Goal: Entertainment & Leisure: Consume media (video, audio)

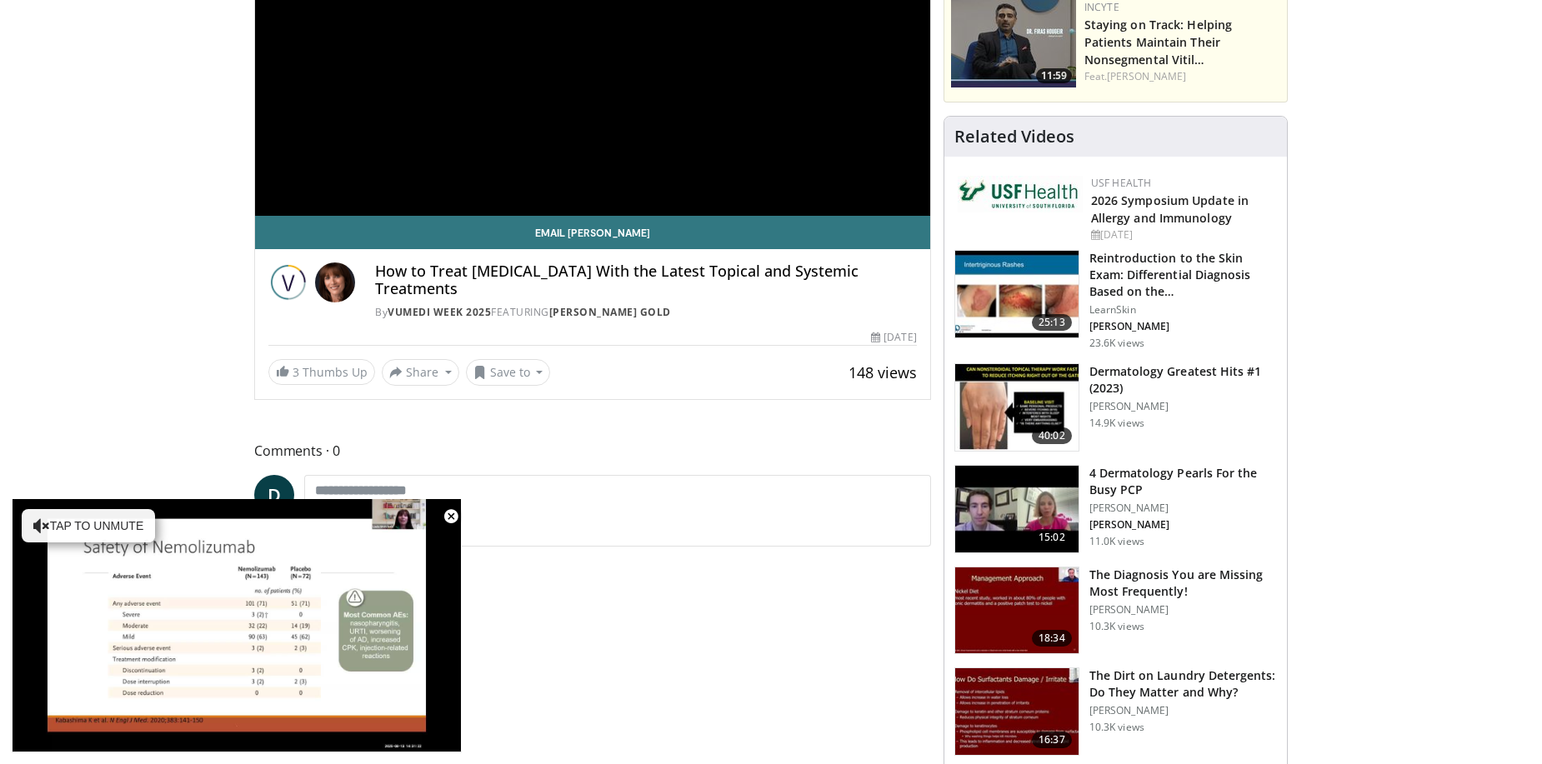
scroll to position [83, 0]
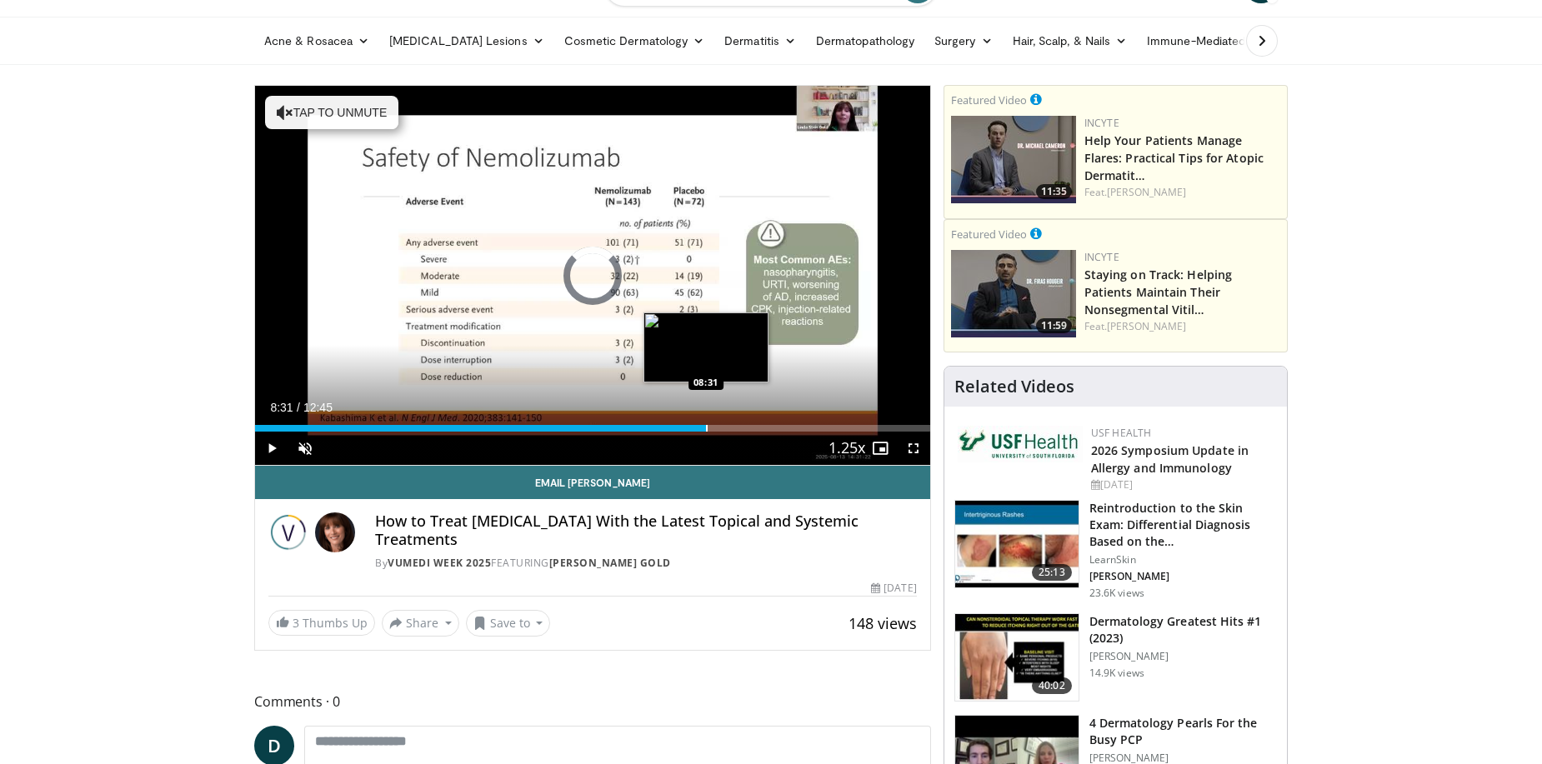
click at [706, 427] on div "Progress Bar" at bounding box center [707, 428] width 2 height 7
click at [715, 426] on div "Progress Bar" at bounding box center [716, 428] width 2 height 7
click at [733, 428] on div "Progress Bar" at bounding box center [733, 428] width 2 height 7
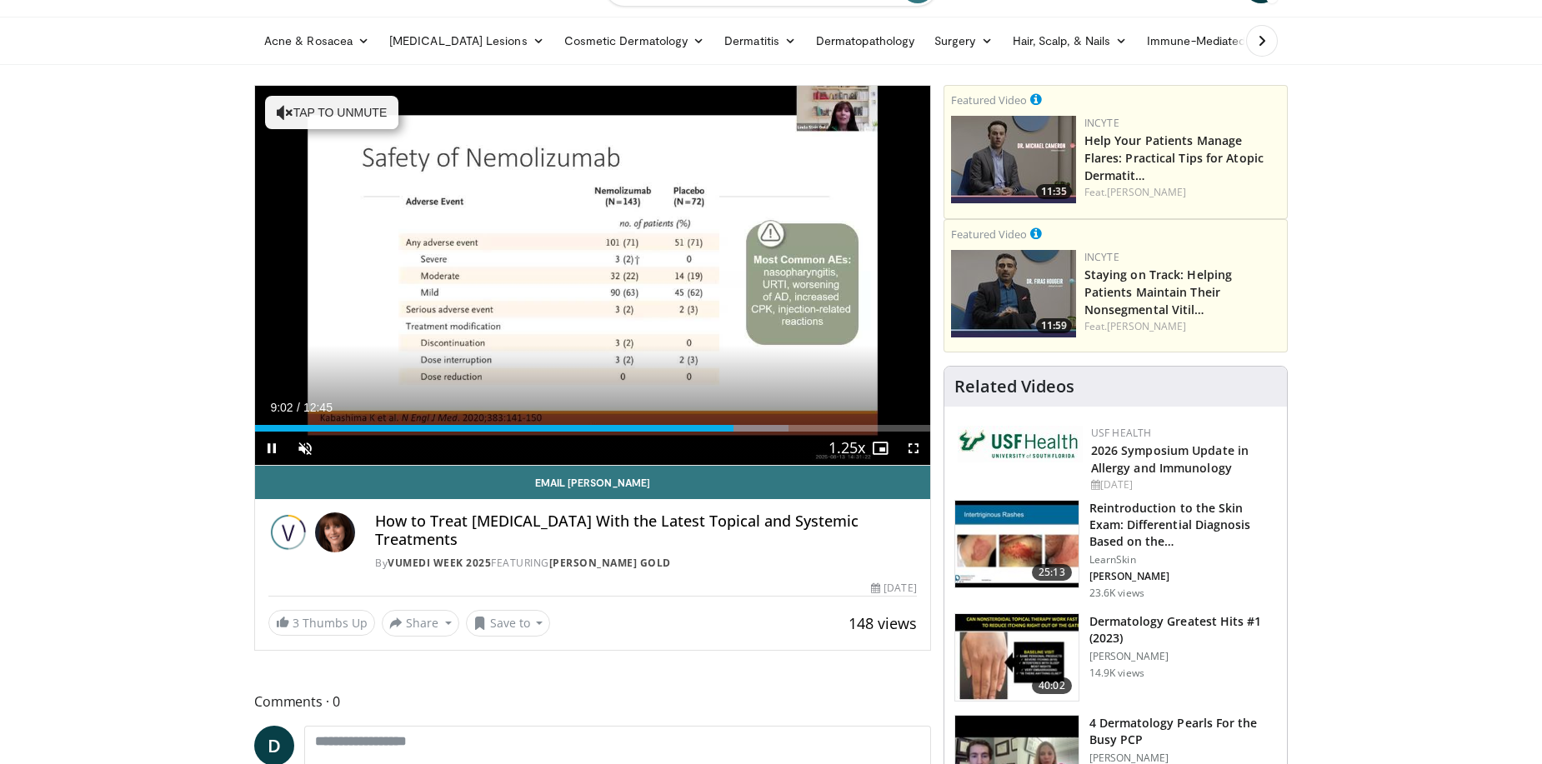
click at [751, 434] on div "Current Time 9:02 / Duration 12:45 Pause Skip Backward Skip Forward Unmute Load…" at bounding box center [592, 448] width 675 height 33
click at [747, 430] on div "Progress Bar" at bounding box center [746, 428] width 2 height 7
click at [763, 430] on div "Progress Bar" at bounding box center [764, 428] width 2 height 7
click at [777, 427] on div "Progress Bar" at bounding box center [778, 428] width 2 height 7
click at [0, 0] on div "Progress Bar" at bounding box center [0, 0] width 0 height 0
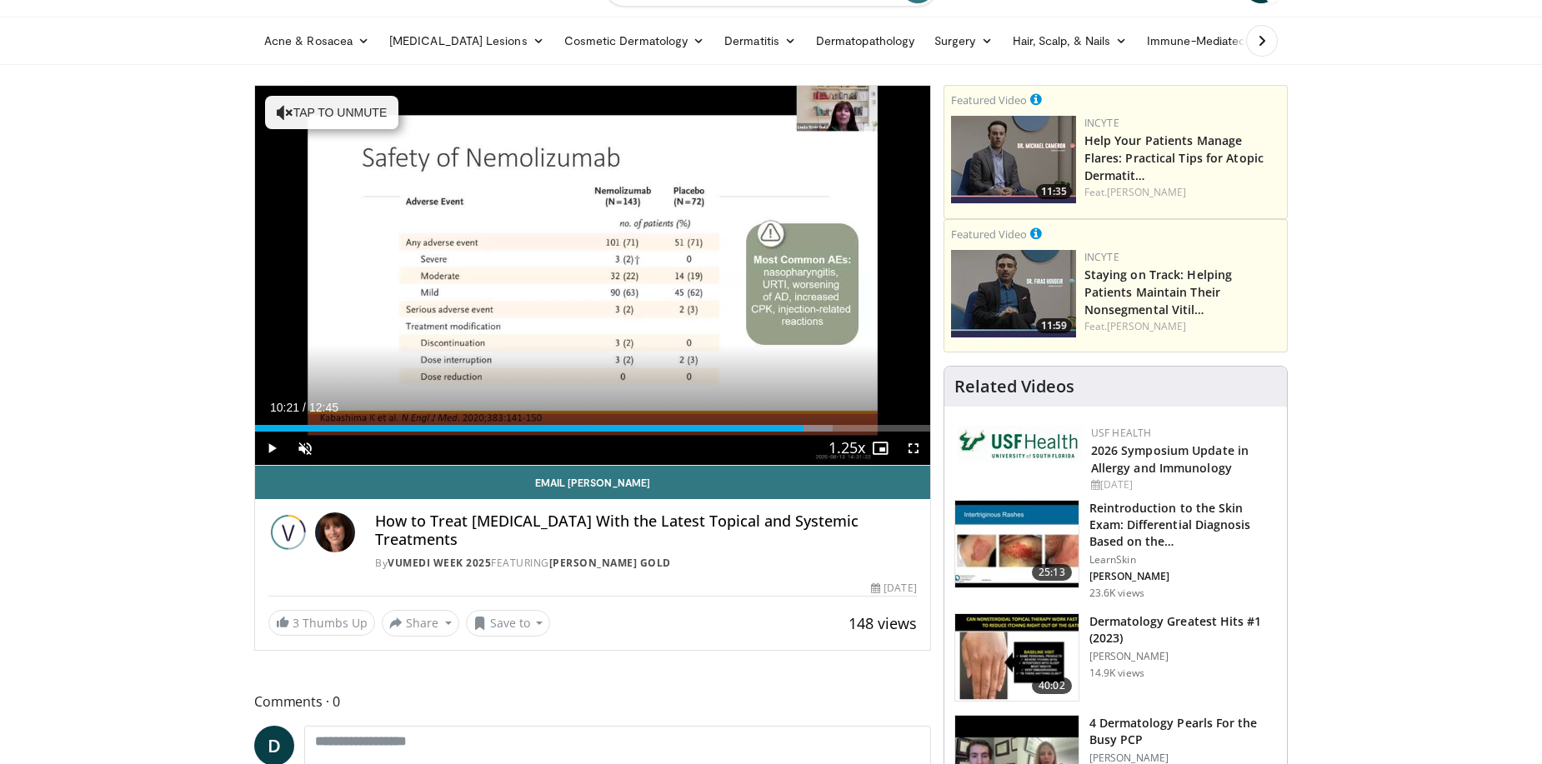
click at [0, 0] on div "Progress Bar" at bounding box center [0, 0] width 0 height 0
click at [813, 434] on div "Current Time 10:24 / Duration 12:45 Pause Skip Backward Skip Forward Unmute Loa…" at bounding box center [592, 448] width 675 height 33
click at [828, 432] on div "Progress Bar" at bounding box center [829, 428] width 2 height 7
click at [843, 430] on div "Progress Bar" at bounding box center [843, 428] width 2 height 7
click at [863, 433] on span "Video Player" at bounding box center [879, 448] width 33 height 33
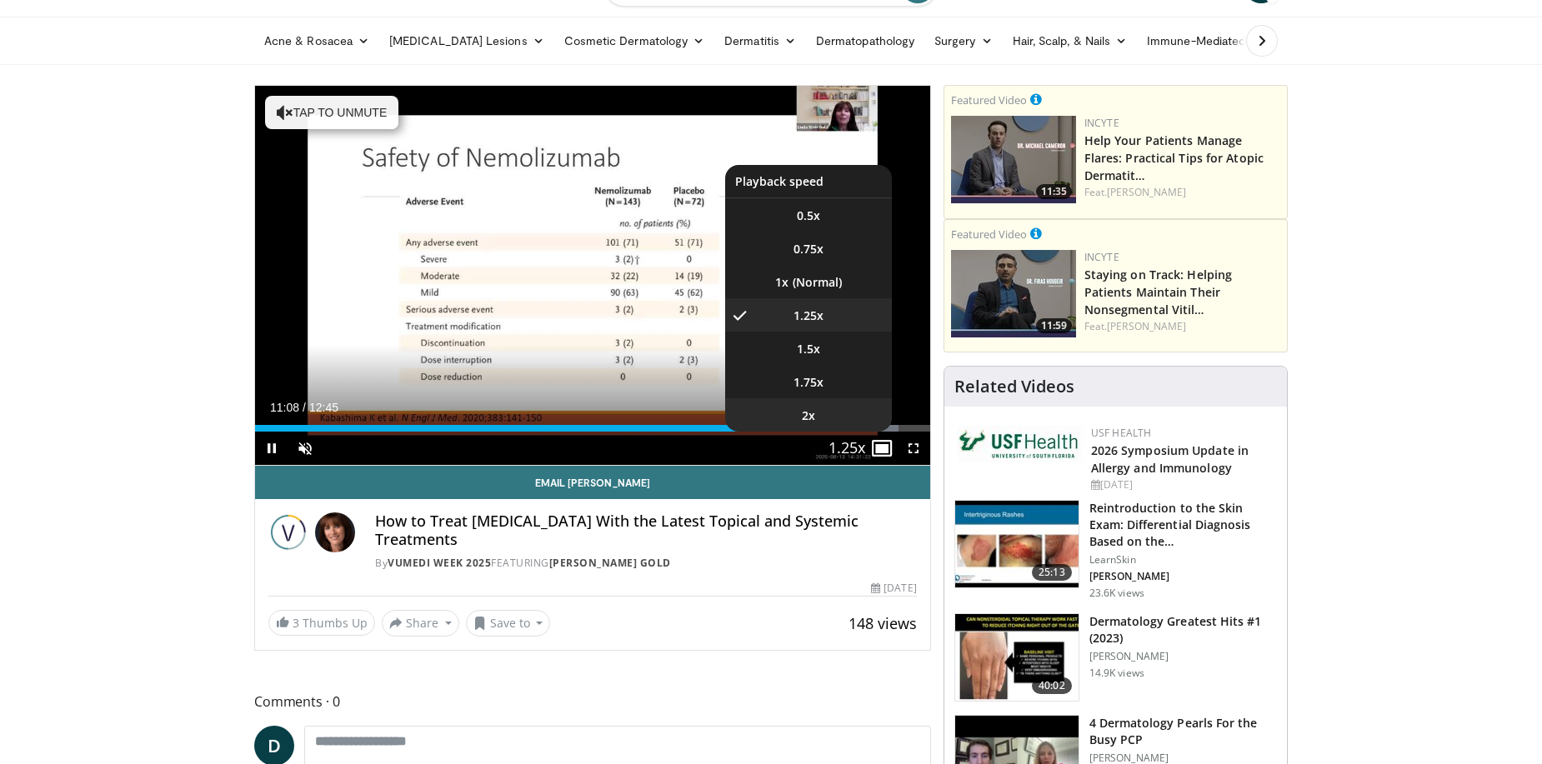
click at [858, 429] on li "2x" at bounding box center [808, 414] width 167 height 33
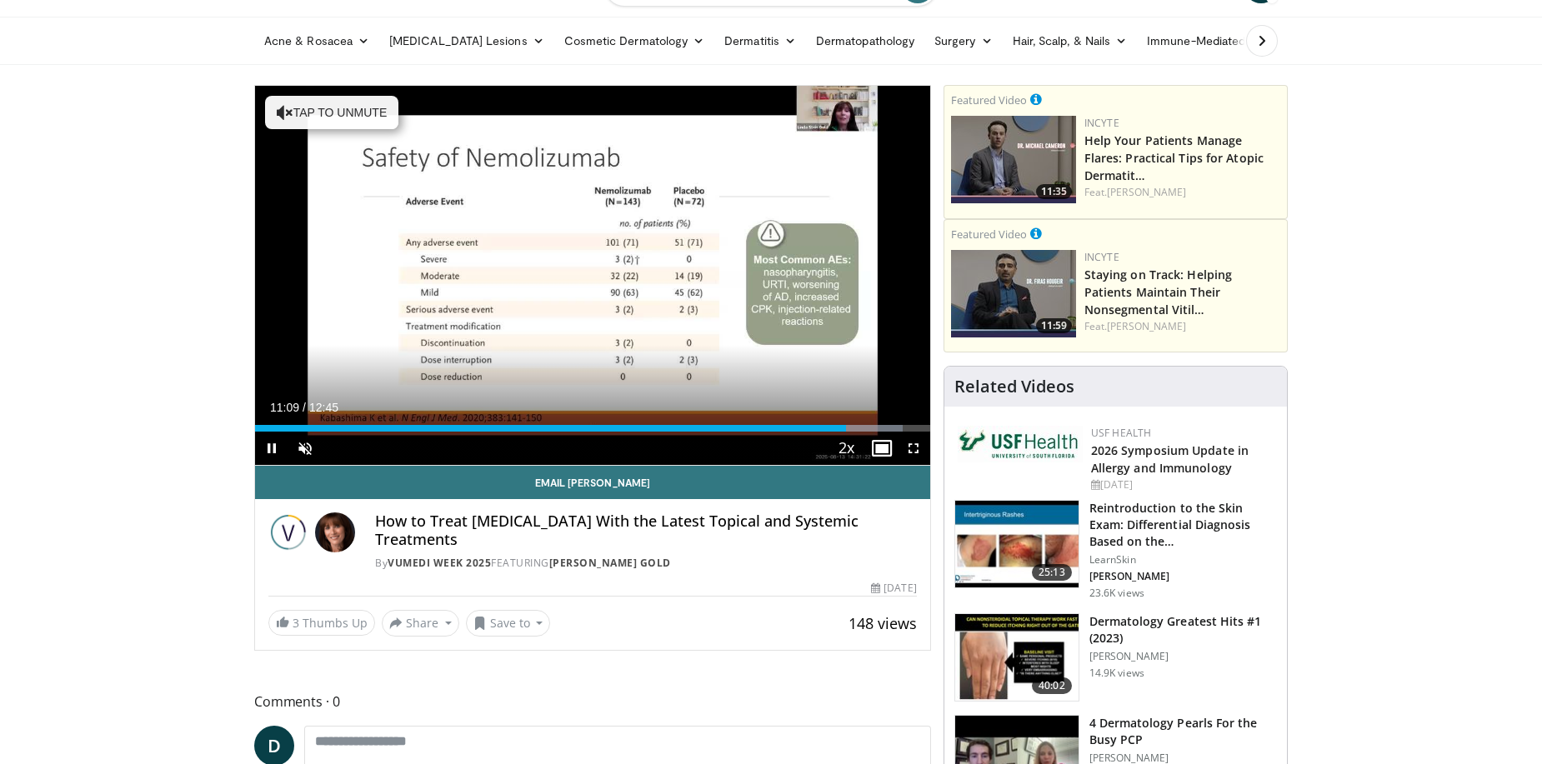
click at [858, 429] on div "Progress Bar" at bounding box center [861, 428] width 81 height 7
click at [872, 425] on div "Progress Bar" at bounding box center [873, 428] width 2 height 7
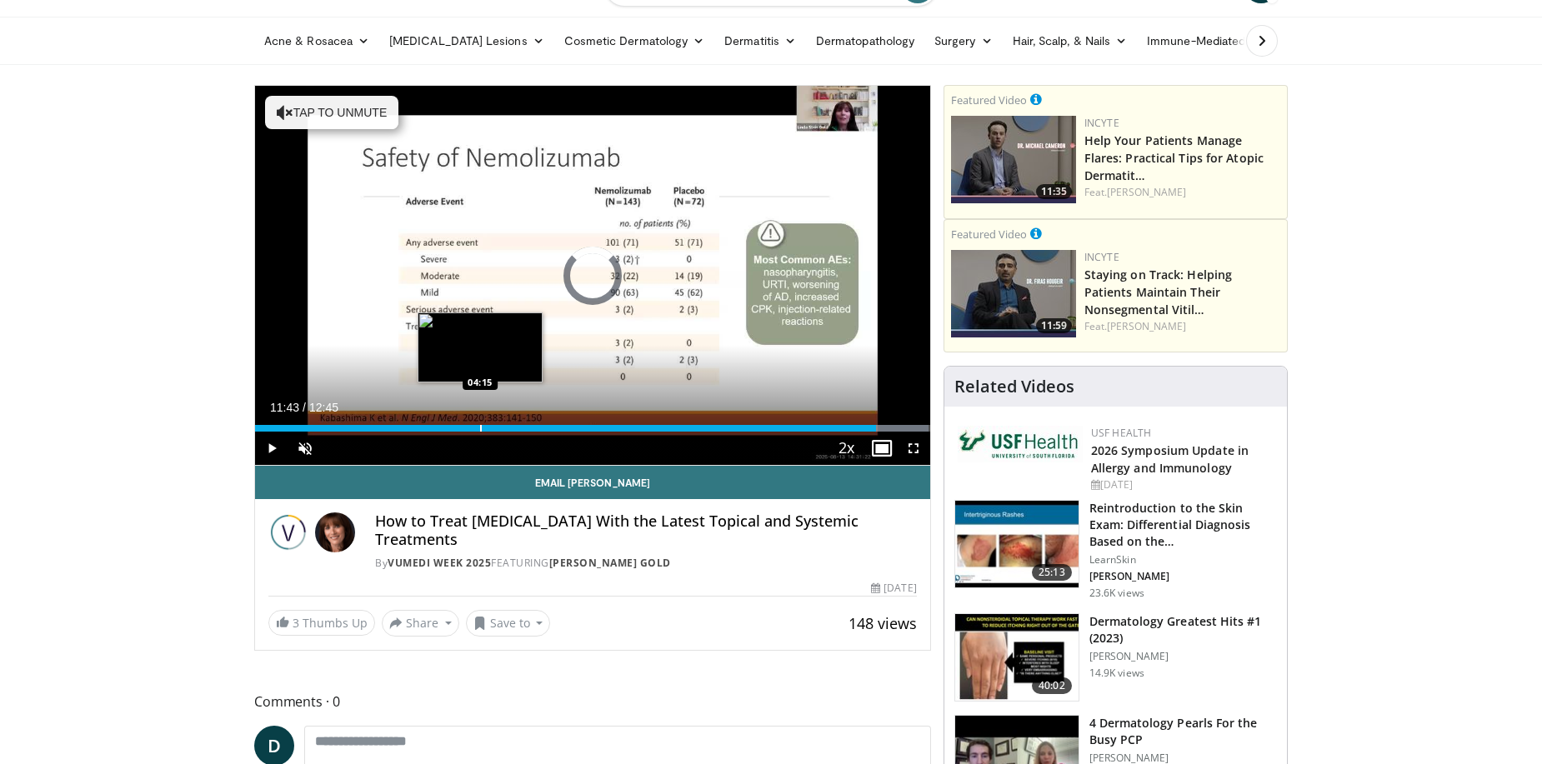
click at [478, 431] on div "Loaded : 99.82% 11:44 04:15" at bounding box center [592, 428] width 675 height 7
click at [479, 431] on div "Progress Bar" at bounding box center [480, 428] width 2 height 7
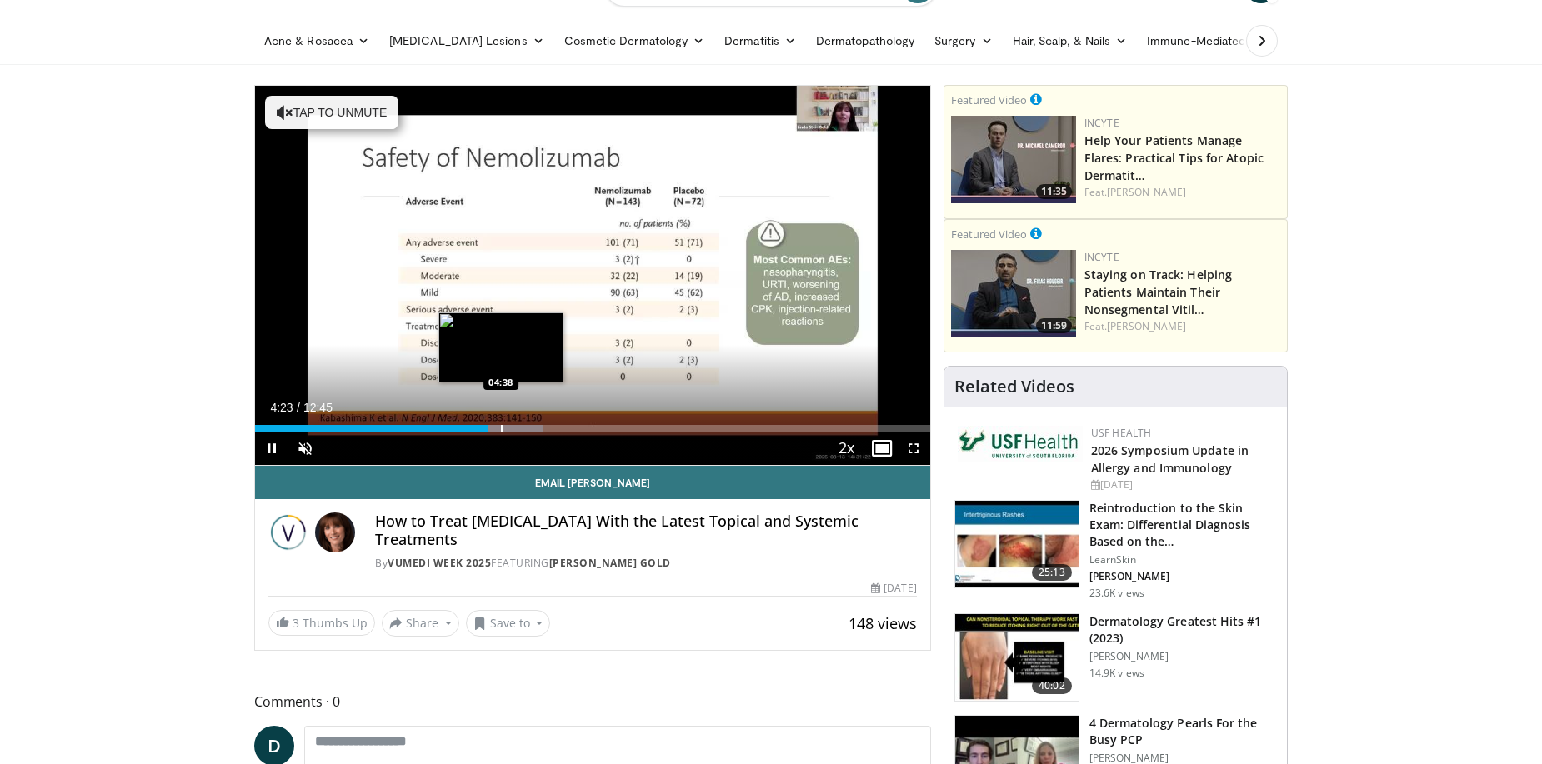
click at [501, 431] on div "Loaded : 42.77% 04:23 04:38" at bounding box center [592, 428] width 675 height 7
click at [275, 445] on span "Video Player" at bounding box center [271, 448] width 33 height 33
click at [278, 447] on span "Video Player" at bounding box center [271, 448] width 33 height 33
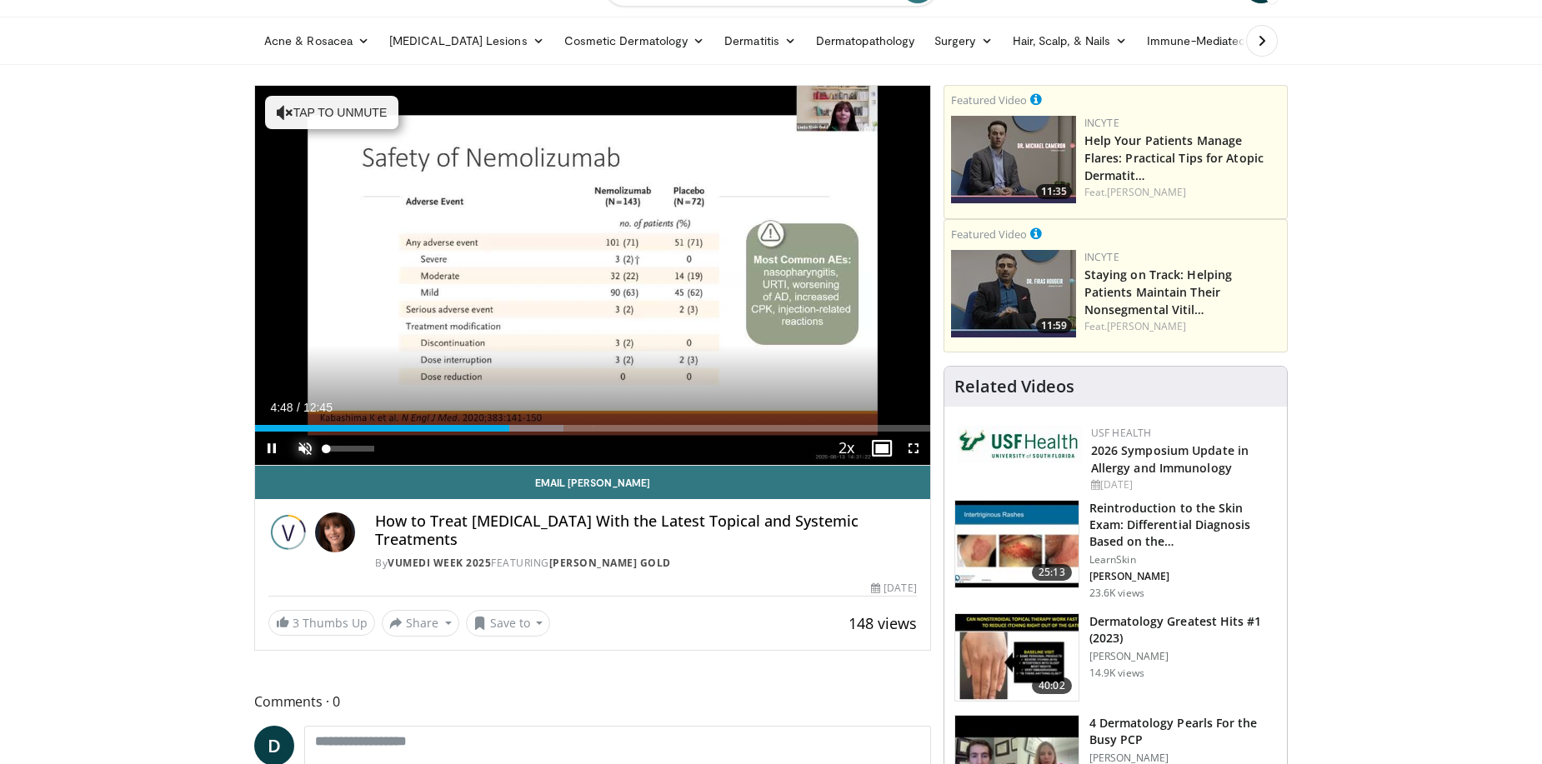
click at [309, 446] on span "Video Player" at bounding box center [304, 448] width 33 height 33
click at [274, 445] on span "Video Player" at bounding box center [271, 448] width 33 height 33
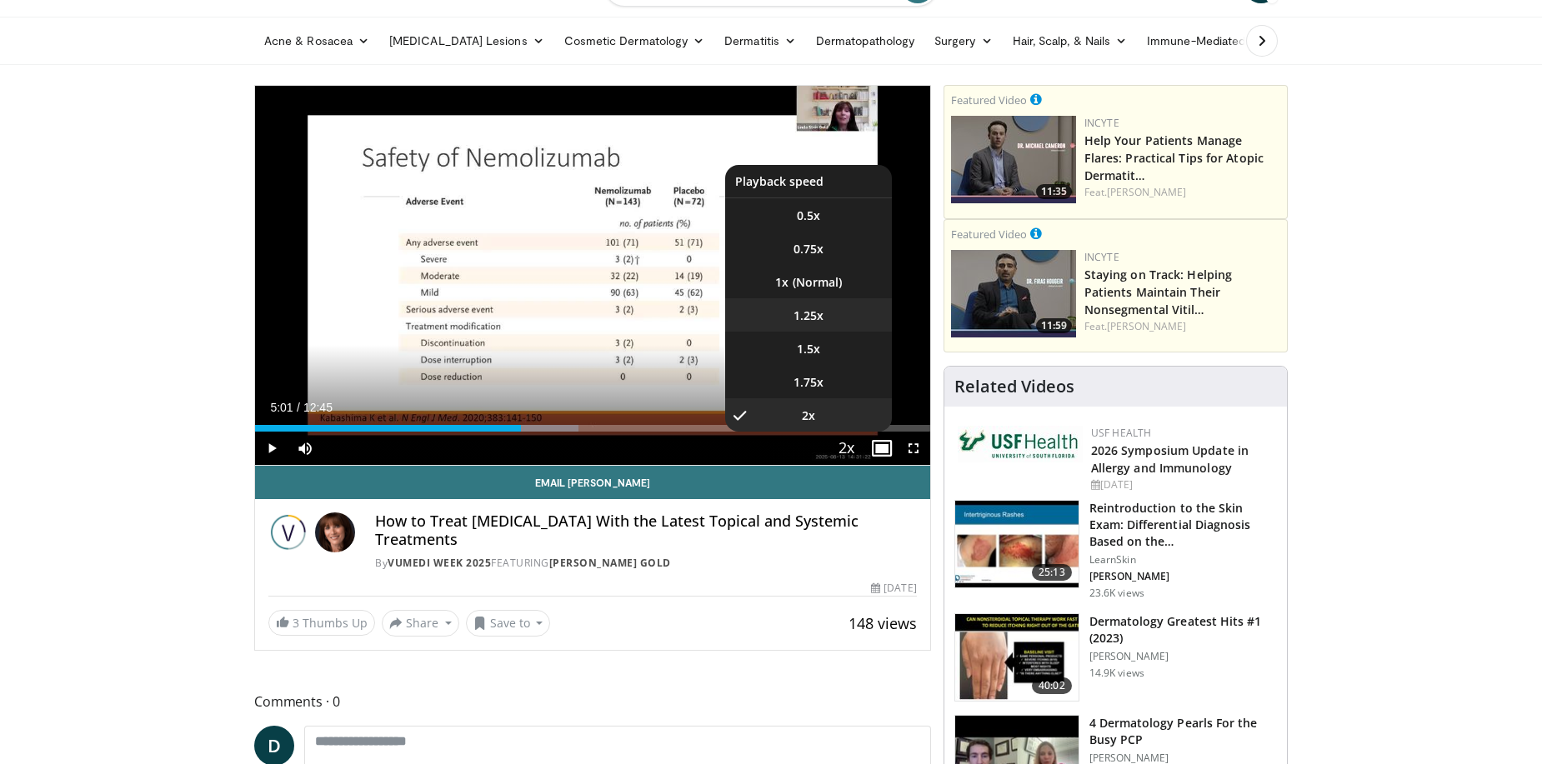
click at [809, 317] on span "1.25x" at bounding box center [808, 316] width 30 height 17
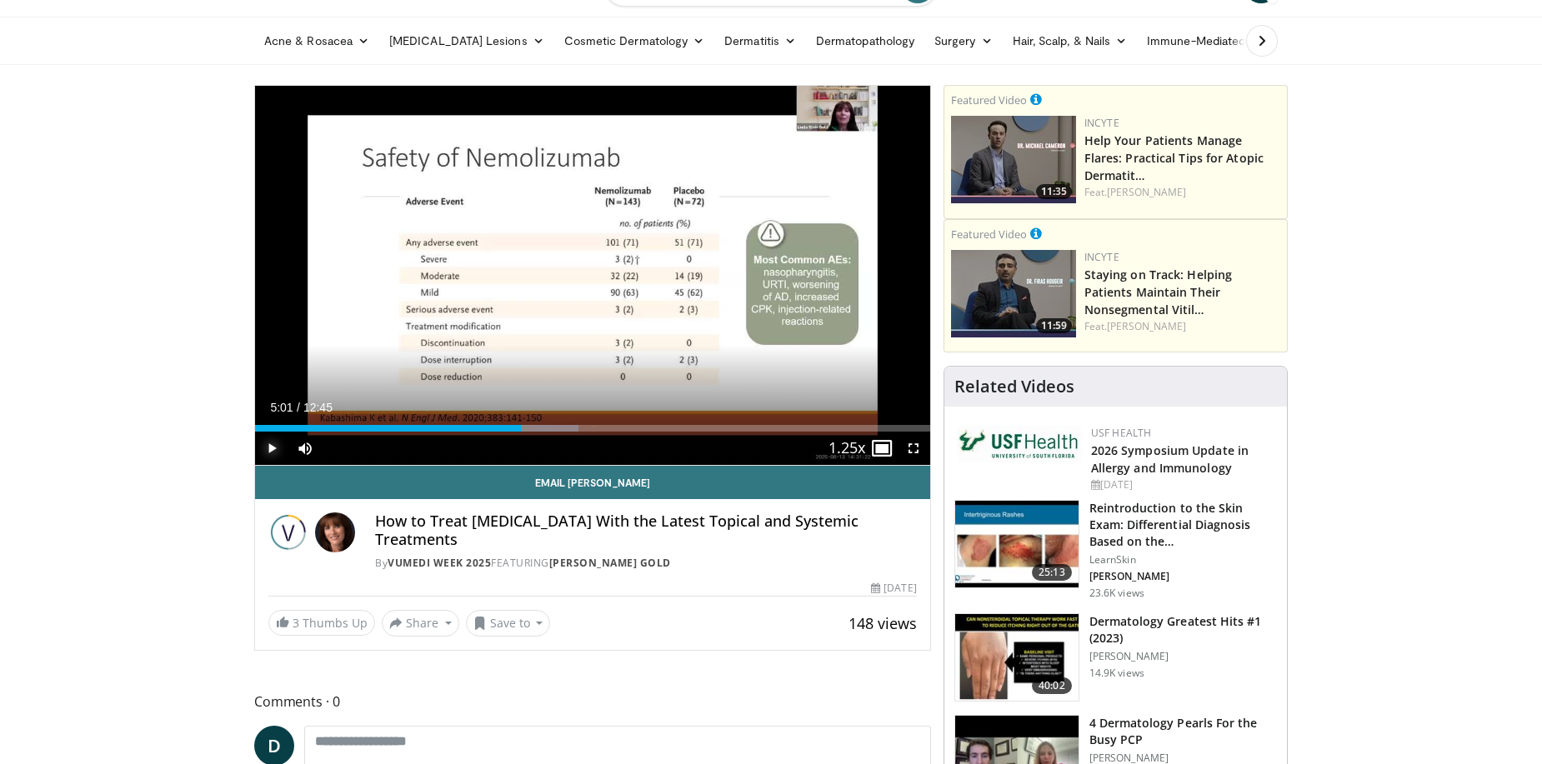
click at [276, 446] on span "Video Player" at bounding box center [271, 448] width 33 height 33
click at [541, 427] on div "Progress Bar" at bounding box center [541, 428] width 2 height 7
click at [888, 450] on span "Video Player" at bounding box center [879, 448] width 33 height 33
click at [558, 429] on div "Progress Bar" at bounding box center [559, 428] width 2 height 7
click at [572, 429] on div "Progress Bar" at bounding box center [573, 428] width 2 height 7
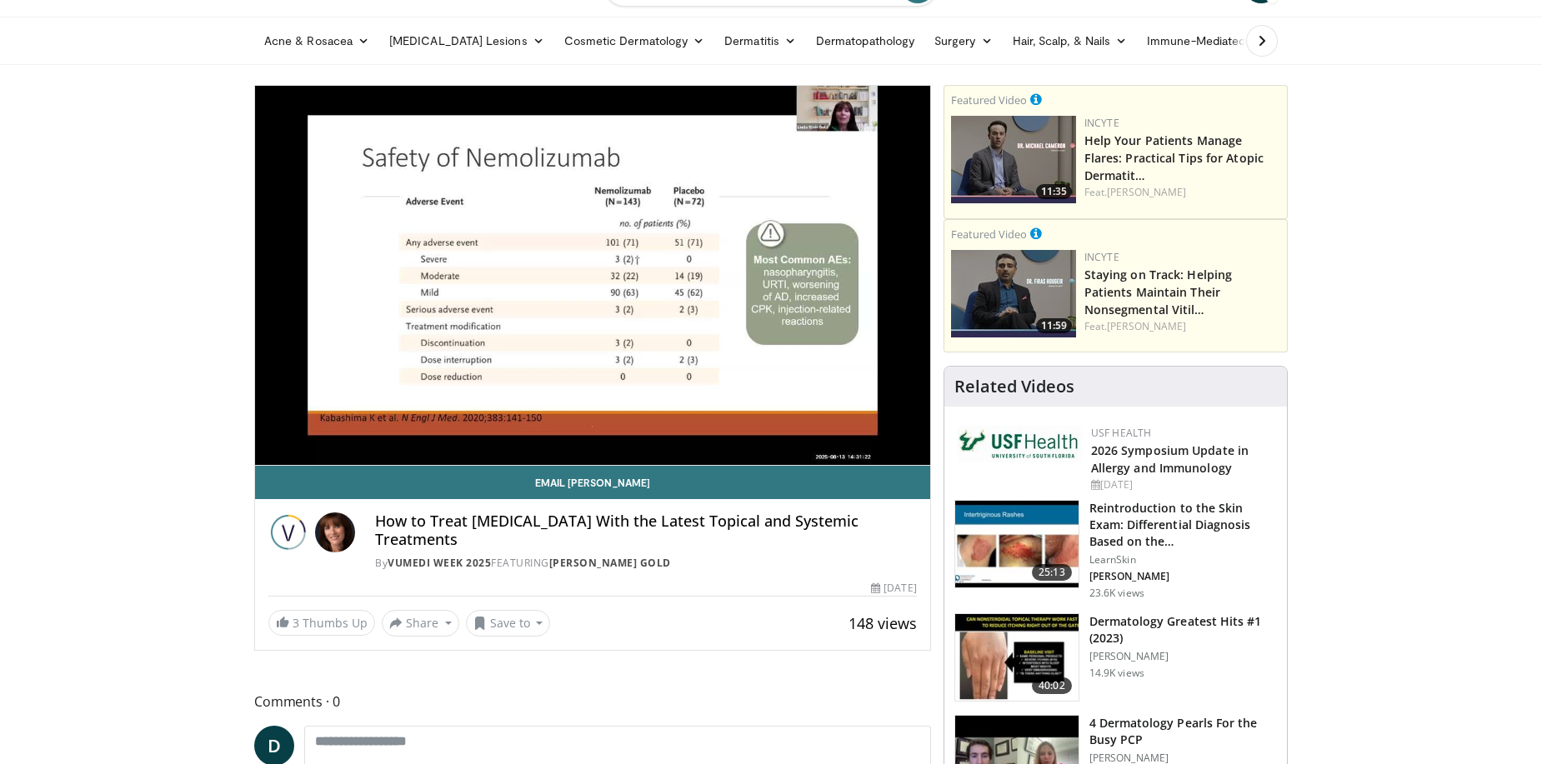
click at [581, 428] on video-js "**********" at bounding box center [592, 276] width 675 height 380
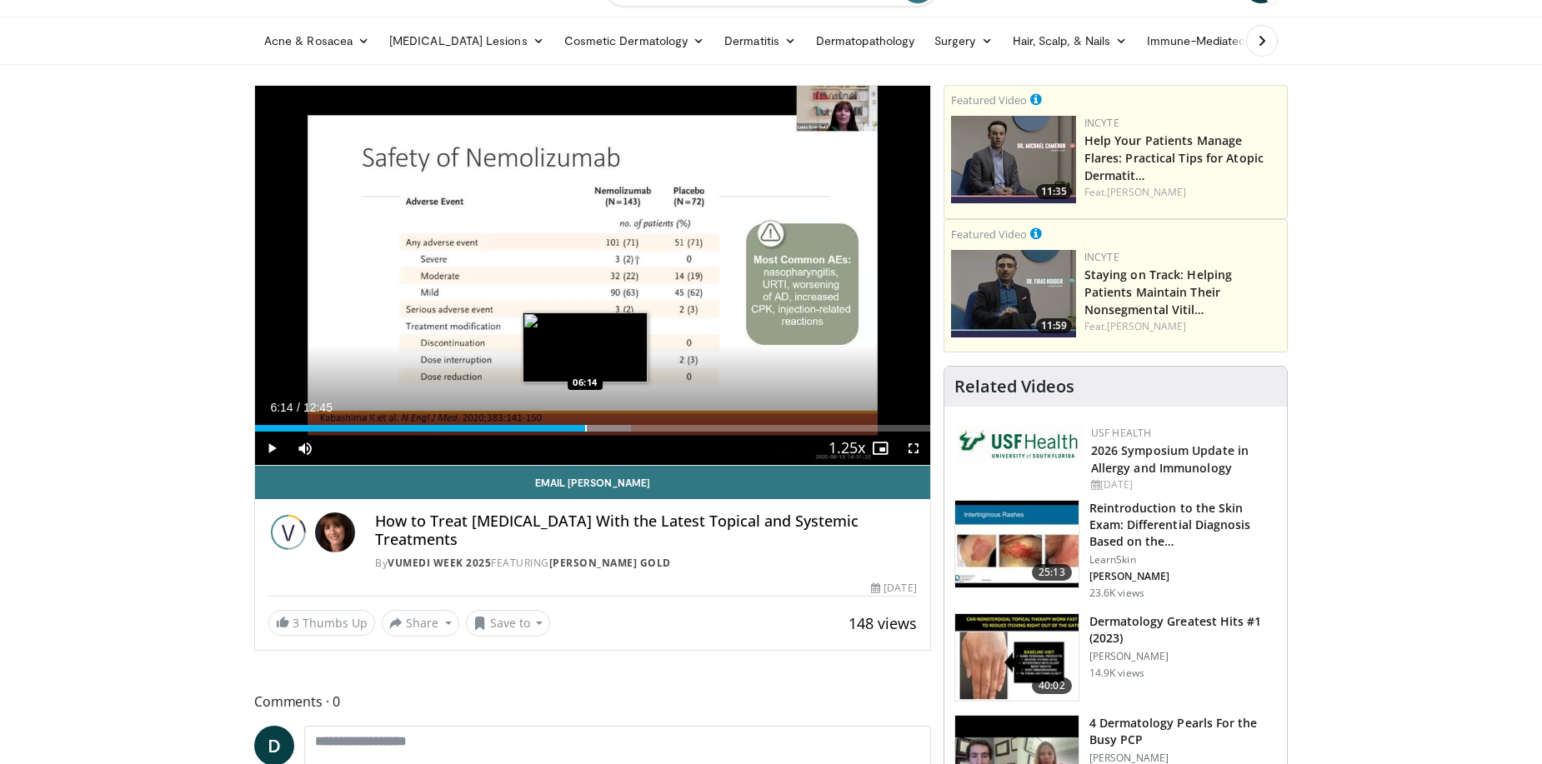
click at [585, 432] on div "Progress Bar" at bounding box center [586, 428] width 2 height 7
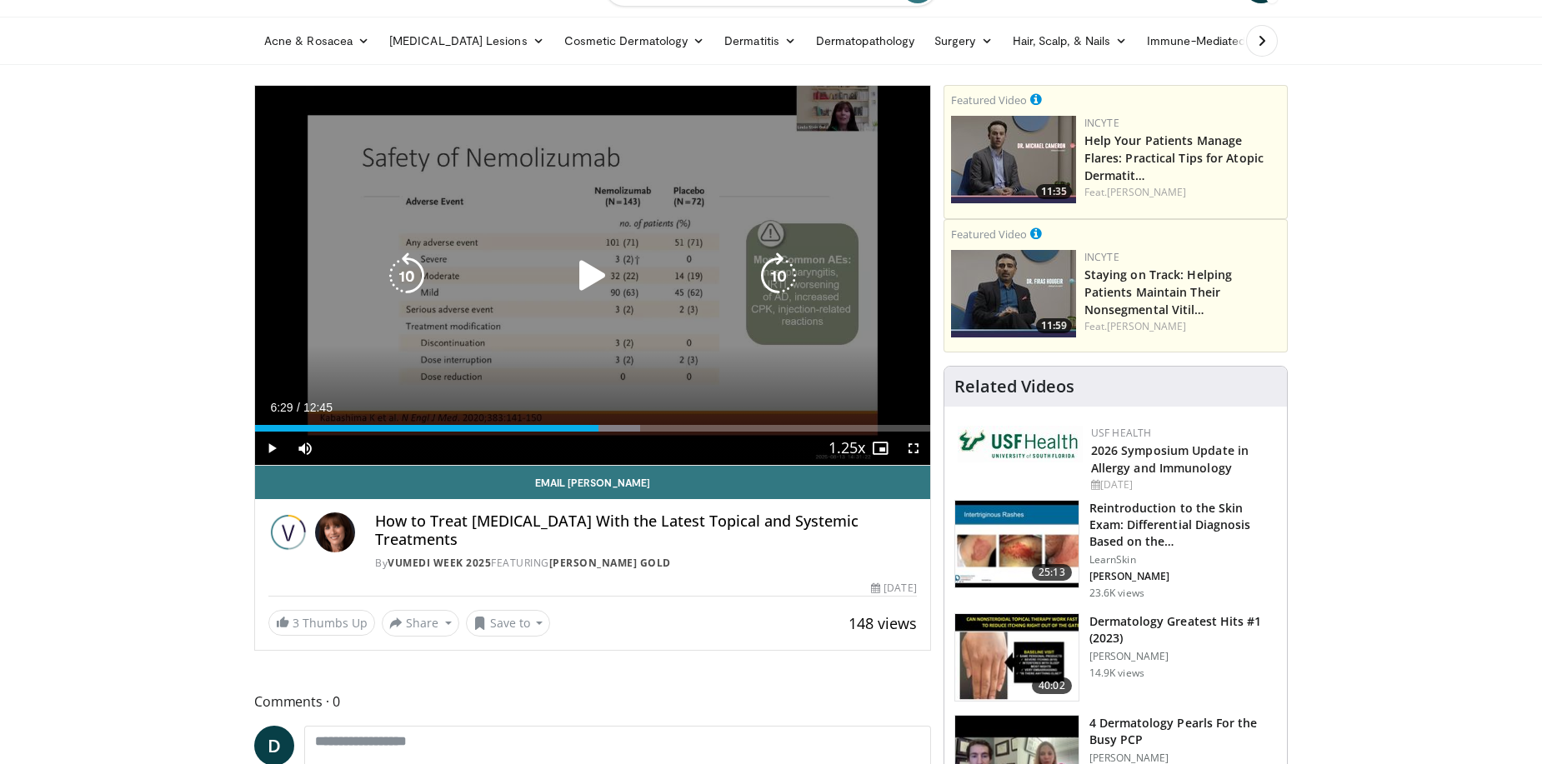
click at [0, 0] on div "Progress Bar" at bounding box center [0, 0] width 0 height 0
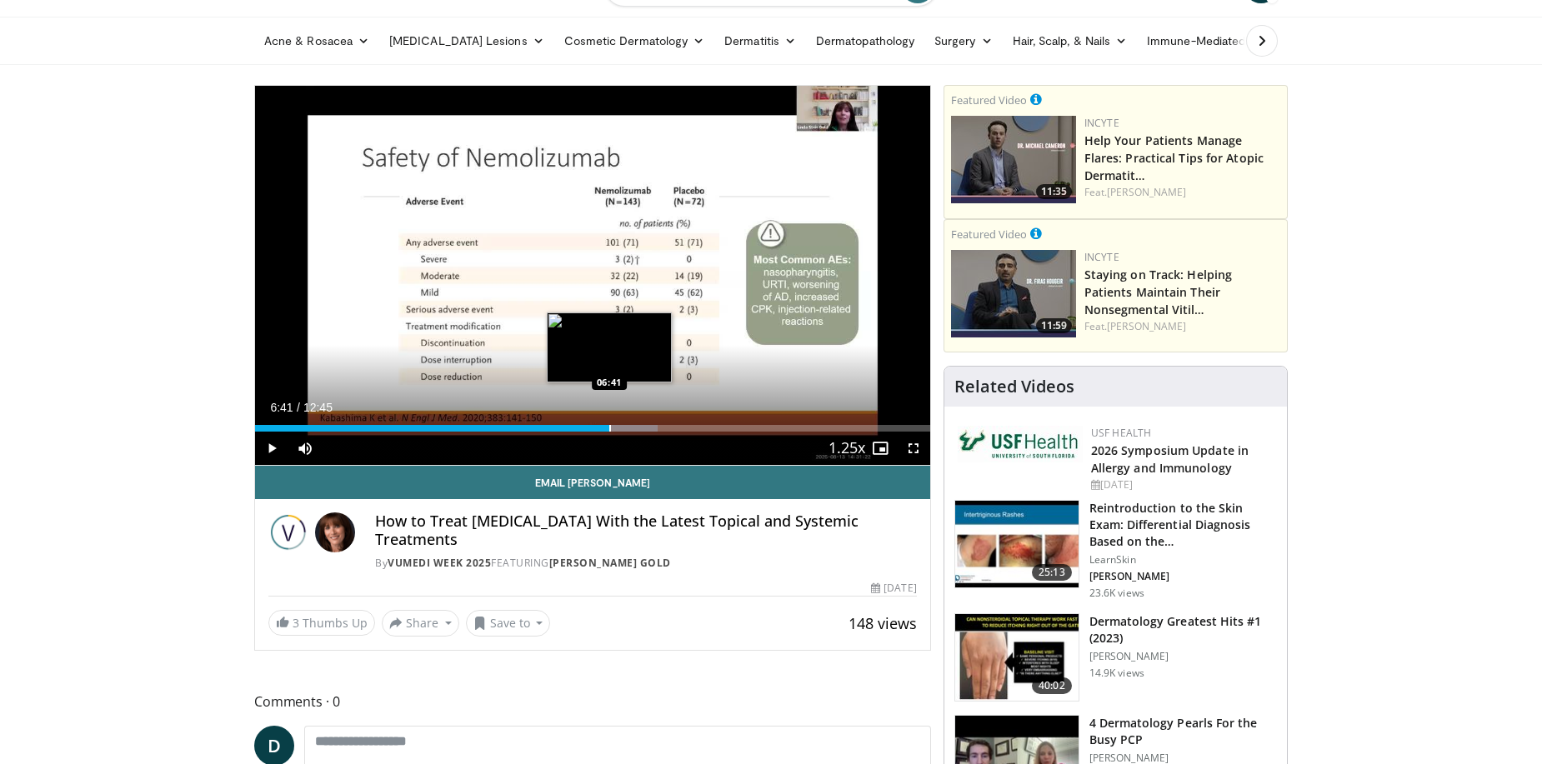
click at [609, 430] on div "Progress Bar" at bounding box center [610, 428] width 2 height 7
click at [621, 429] on div "Progress Bar" at bounding box center [622, 428] width 2 height 7
click at [624, 433] on div "Current Time 6:55 / Duration 12:45 Pause Skip Backward Skip Forward Mute 30% Lo…" at bounding box center [592, 448] width 675 height 33
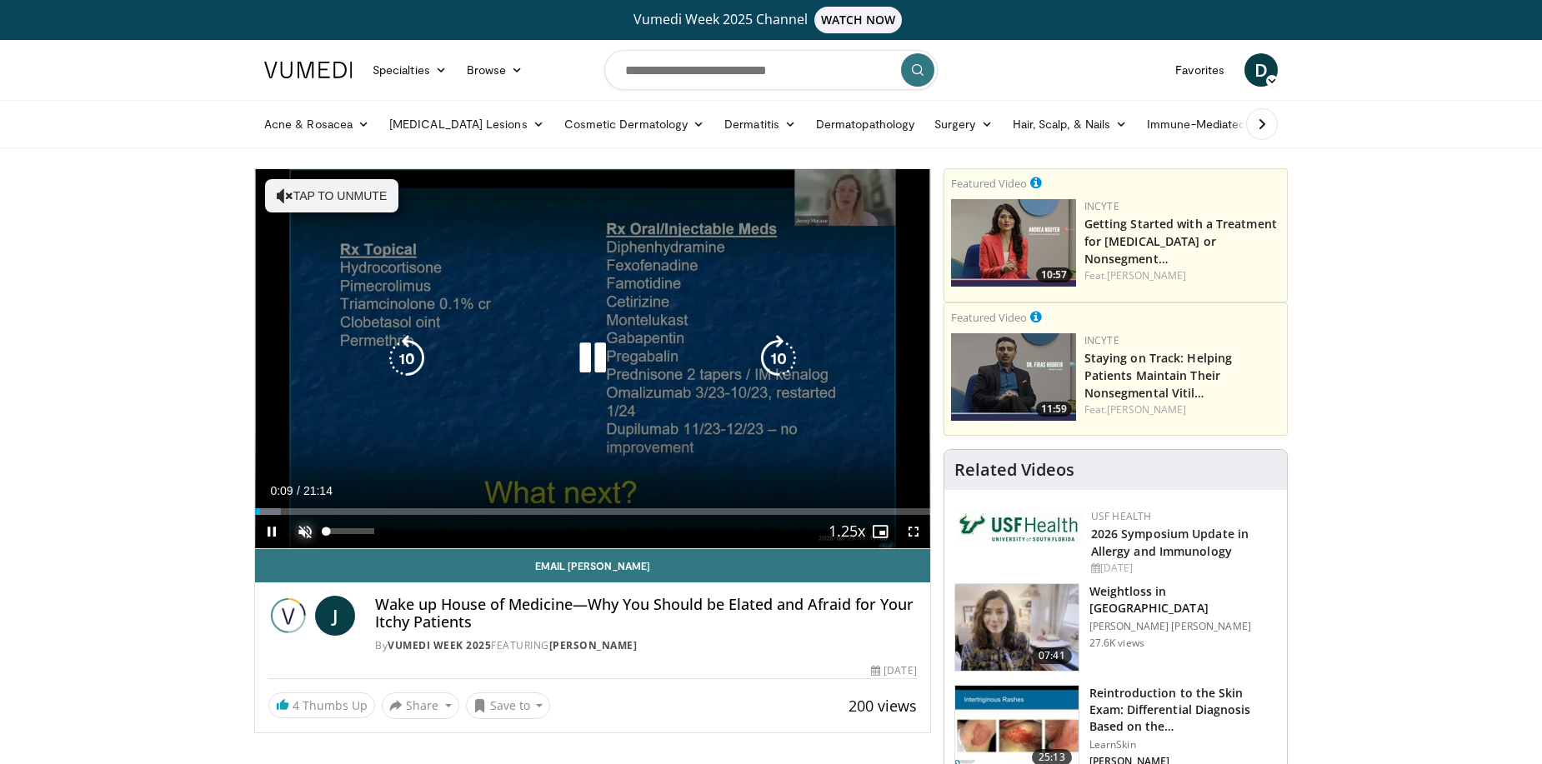
drag, startPoint x: 316, startPoint y: 536, endPoint x: 293, endPoint y: 536, distance: 22.5
click at [294, 536] on span "Video Player" at bounding box center [304, 531] width 33 height 33
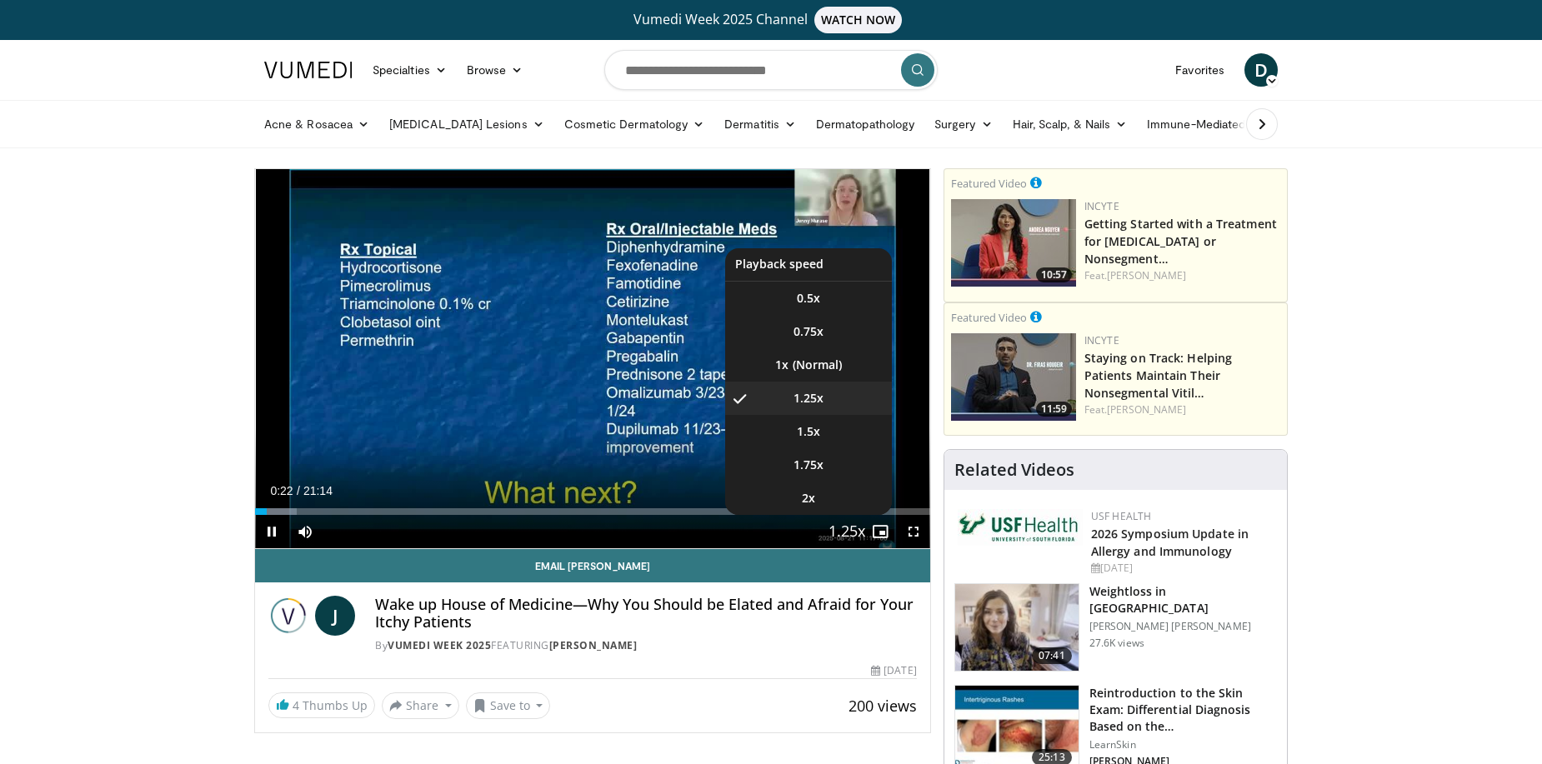
click at [849, 536] on span "Video Player" at bounding box center [846, 532] width 23 height 33
click at [803, 430] on span "1.5x" at bounding box center [808, 431] width 23 height 17
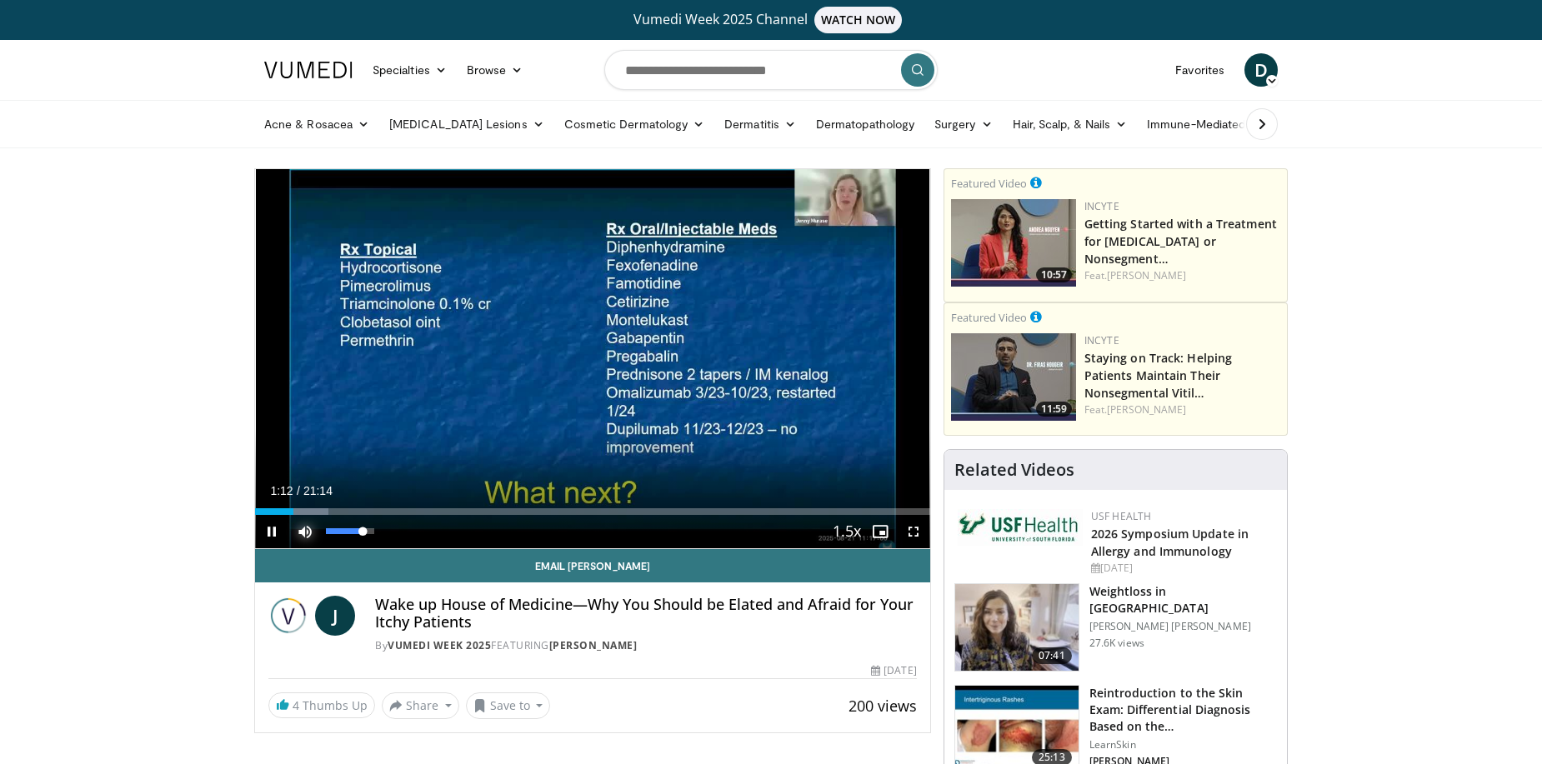
click at [304, 515] on span "Video Player" at bounding box center [304, 531] width 33 height 33
click at [304, 513] on div "Progress Bar" at bounding box center [305, 511] width 2 height 7
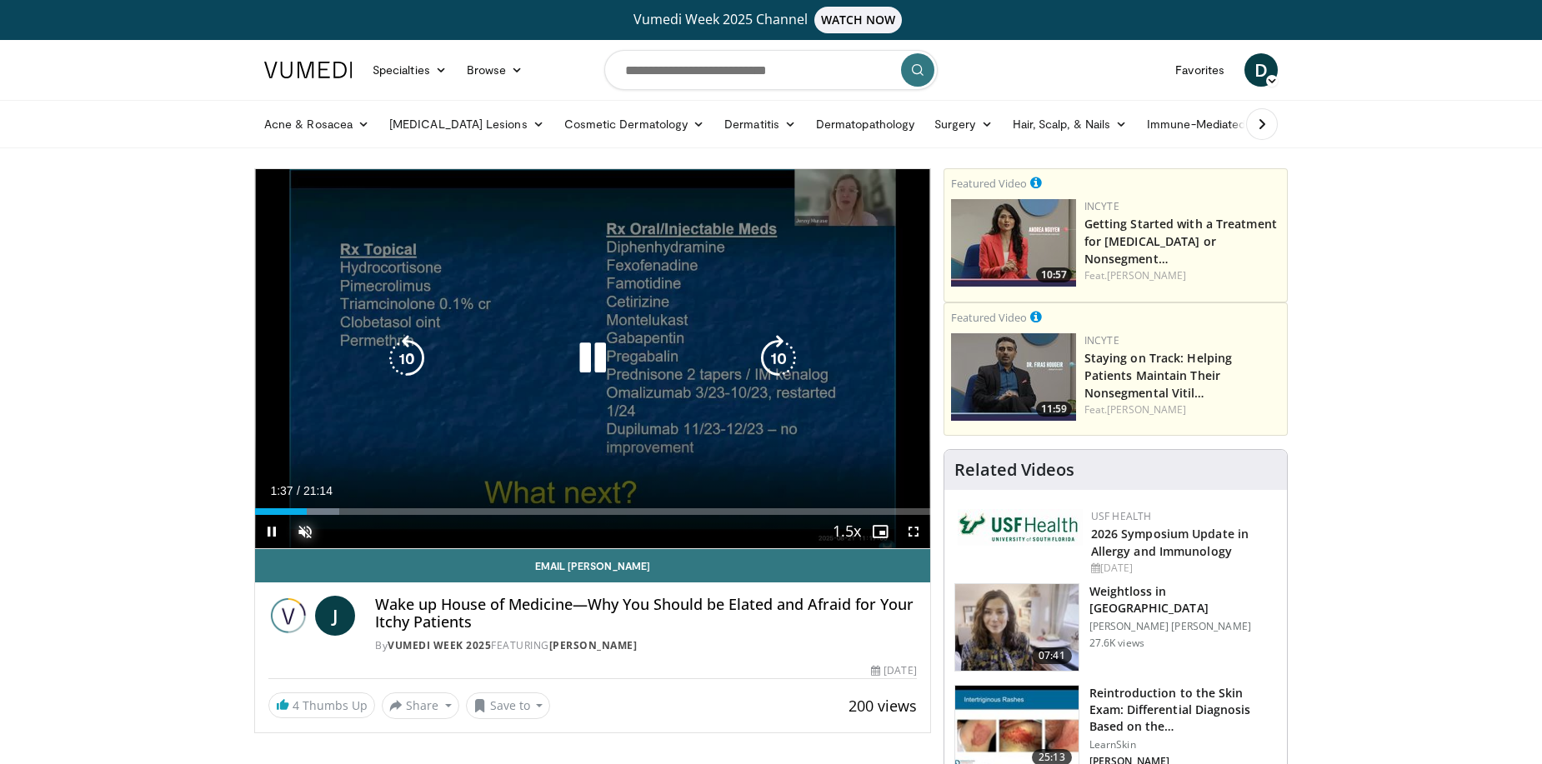
drag, startPoint x: 304, startPoint y: 511, endPoint x: 300, endPoint y: 520, distance: 10.1
click at [303, 516] on div "Current Time 1:37 / Duration 21:14 Pause Skip Backward Skip Forward Unmute 0% L…" at bounding box center [592, 531] width 675 height 33
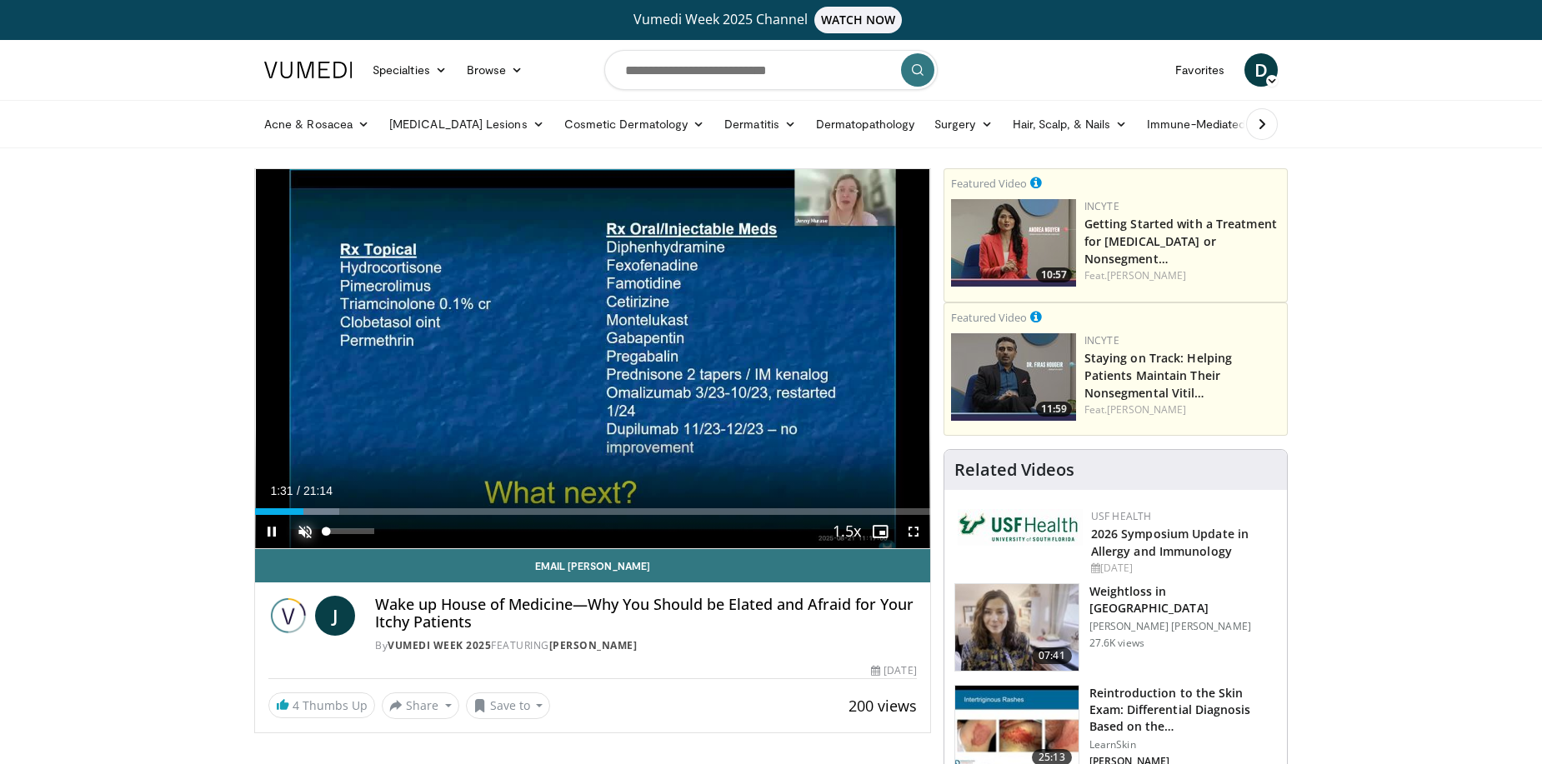
click at [306, 535] on span "Video Player" at bounding box center [304, 531] width 33 height 33
click at [316, 514] on div "Progress Bar" at bounding box center [317, 511] width 2 height 7
click at [328, 513] on div "Progress Bar" at bounding box center [329, 511] width 2 height 7
click at [339, 511] on div "Progress Bar" at bounding box center [339, 511] width 2 height 7
click at [350, 512] on div "Progress Bar" at bounding box center [351, 511] width 2 height 7
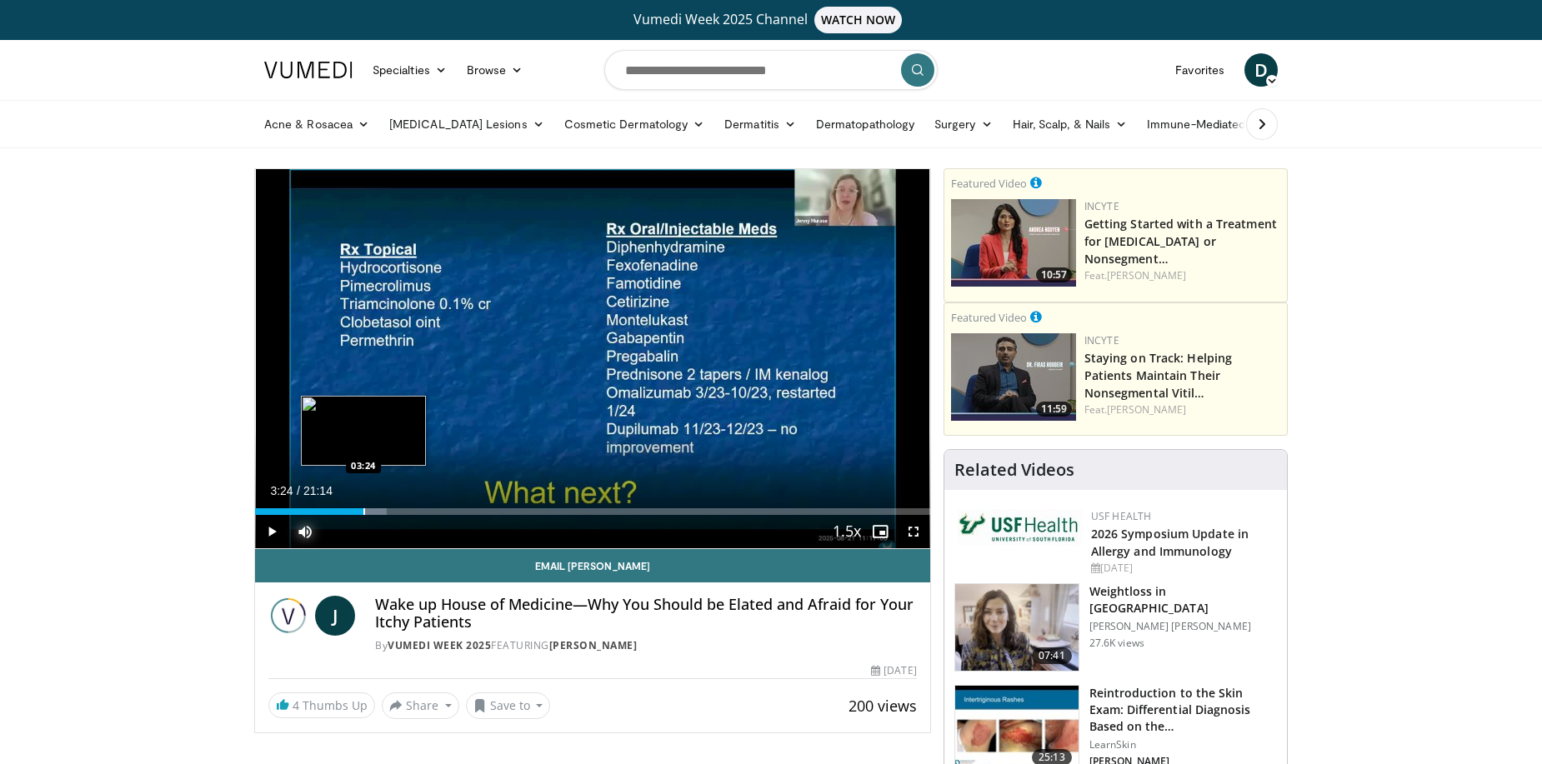
click at [363, 513] on div "Progress Bar" at bounding box center [364, 511] width 2 height 7
click at [374, 511] on div "Progress Bar" at bounding box center [375, 511] width 2 height 7
click at [386, 514] on div "Progress Bar" at bounding box center [387, 511] width 2 height 7
click at [399, 514] on div "Progress Bar" at bounding box center [400, 511] width 2 height 7
click at [408, 513] on div "Progress Bar" at bounding box center [409, 511] width 2 height 7
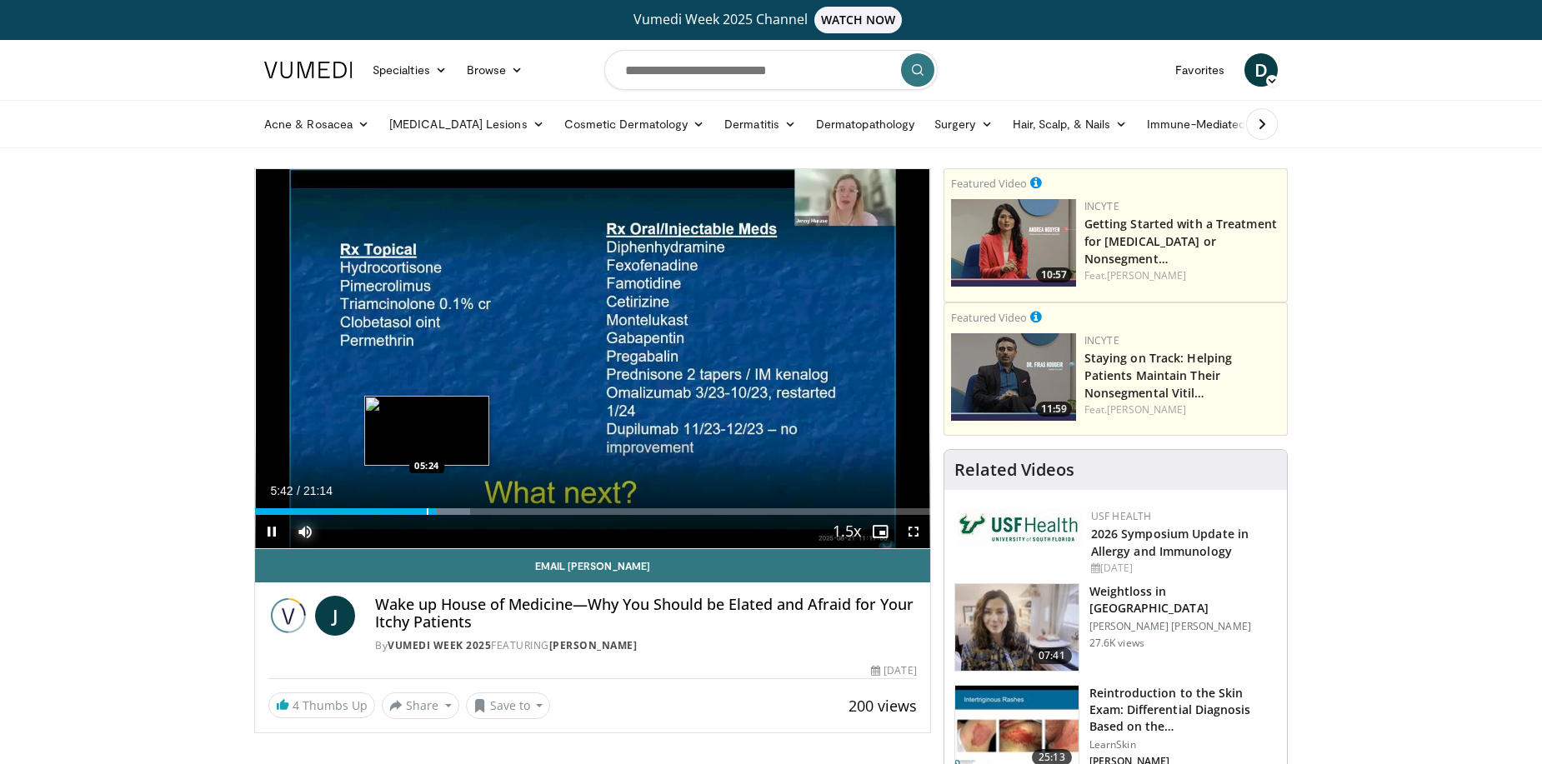
click at [427, 508] on div "Progress Bar" at bounding box center [428, 511] width 2 height 7
click at [440, 512] on div "Progress Bar" at bounding box center [441, 511] width 2 height 7
click at [273, 529] on span "Video Player" at bounding box center [271, 531] width 33 height 33
click at [1190, 73] on link "Favorites" at bounding box center [1199, 69] width 69 height 33
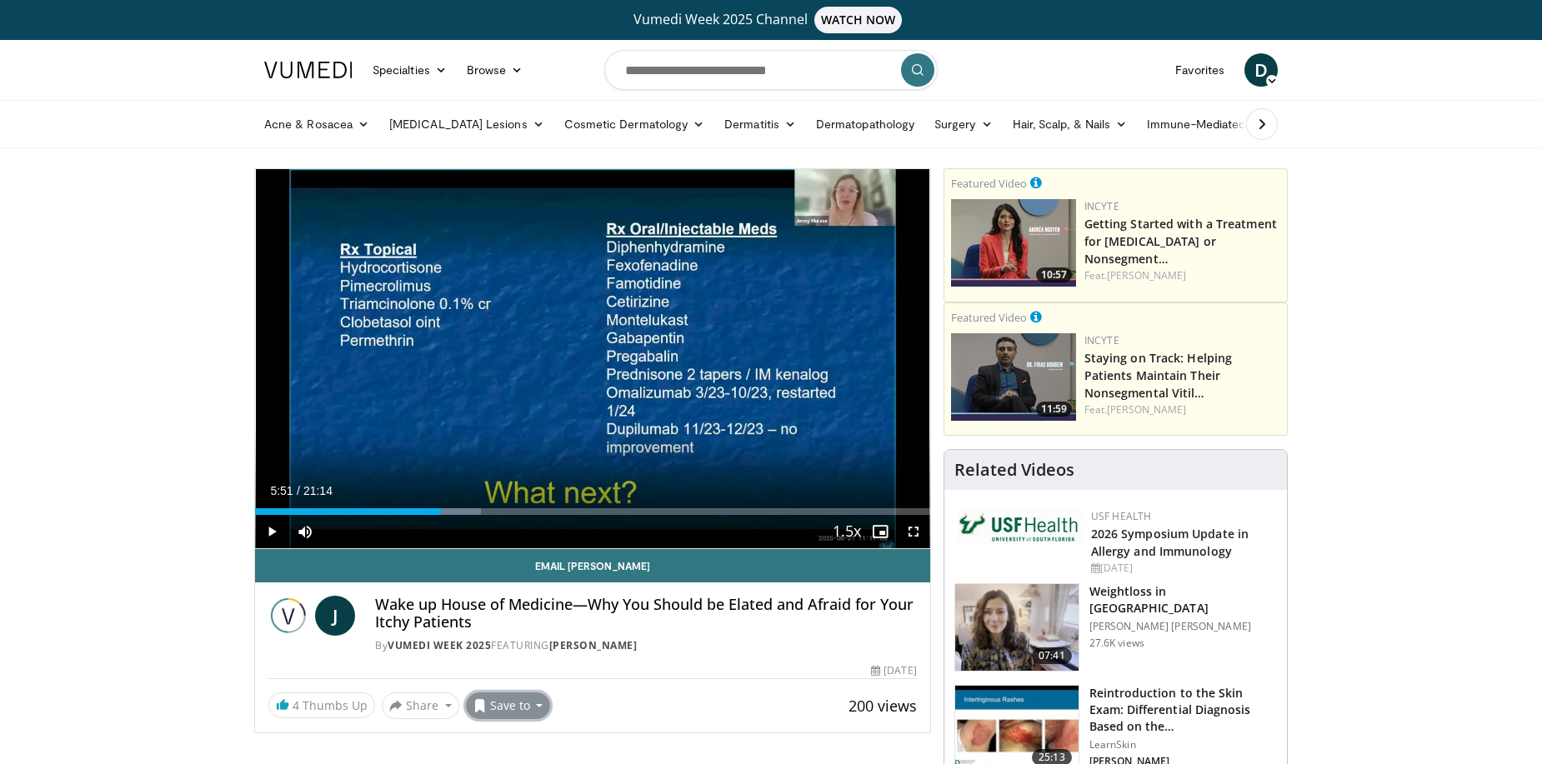
click at [528, 703] on button "Save to" at bounding box center [508, 706] width 85 height 27
click at [531, 632] on span "Add to Favorites" at bounding box center [538, 630] width 103 height 18
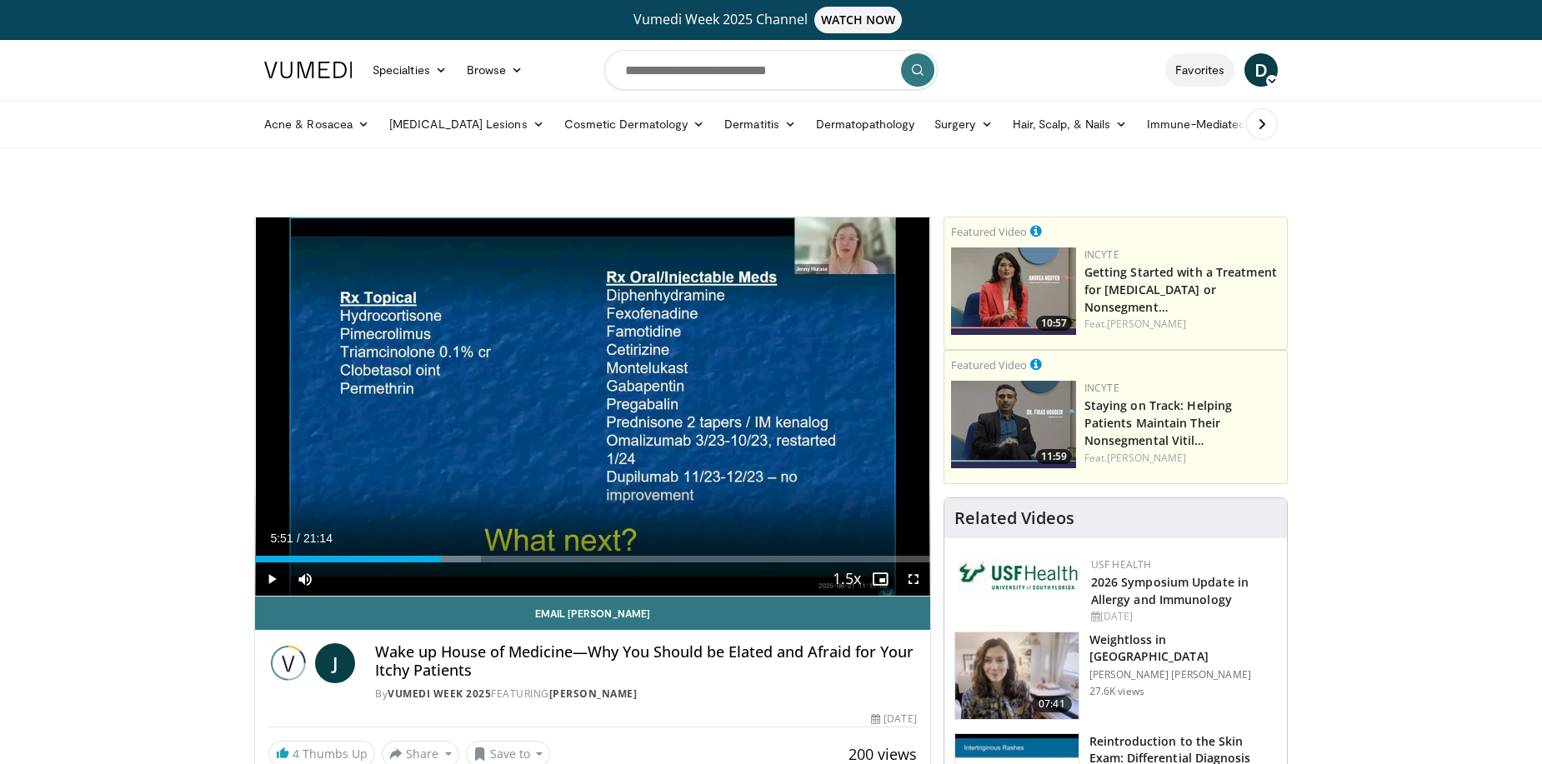
click at [1190, 67] on link "Favorites" at bounding box center [1199, 69] width 69 height 33
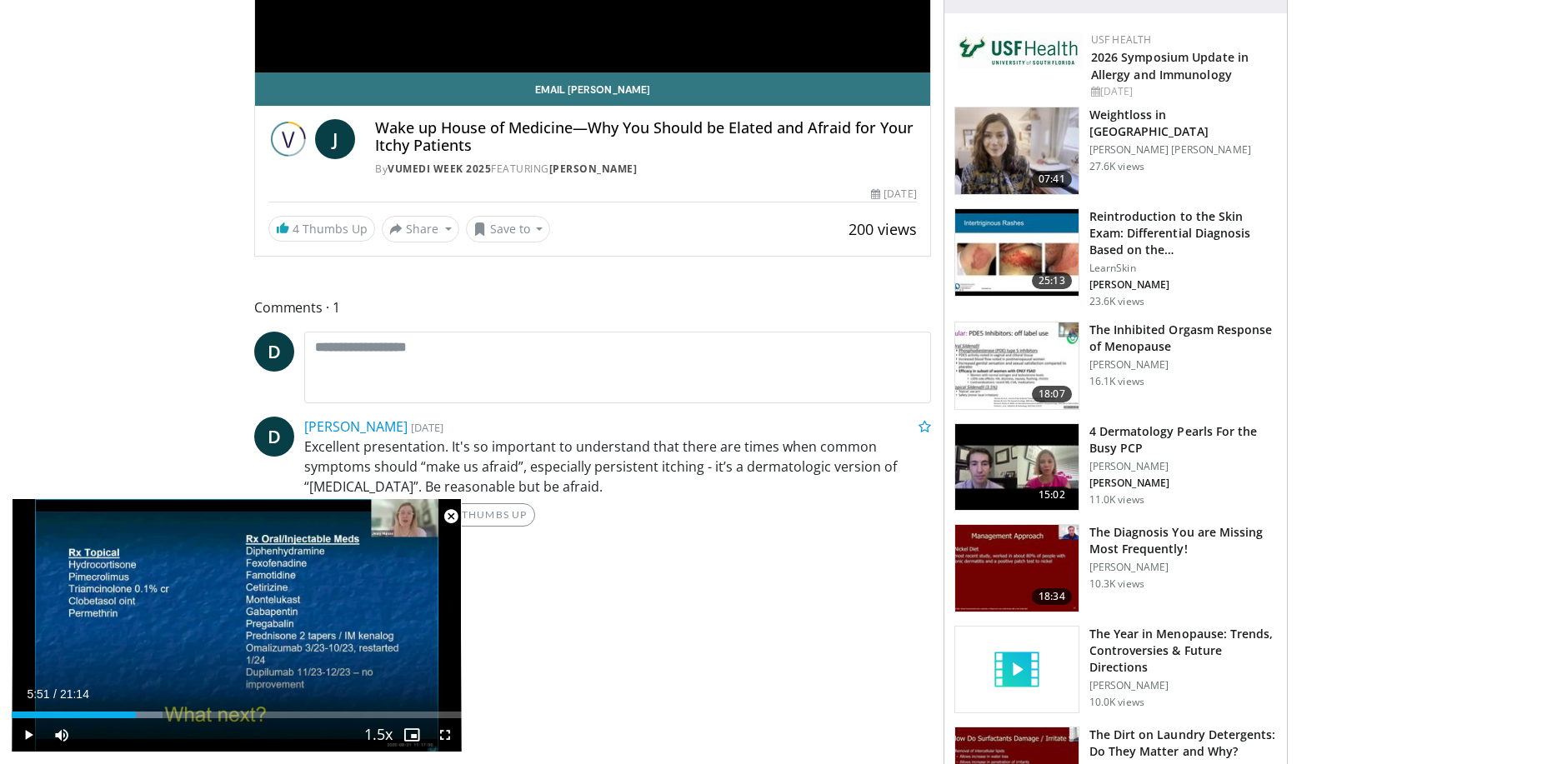
scroll to position [500, 0]
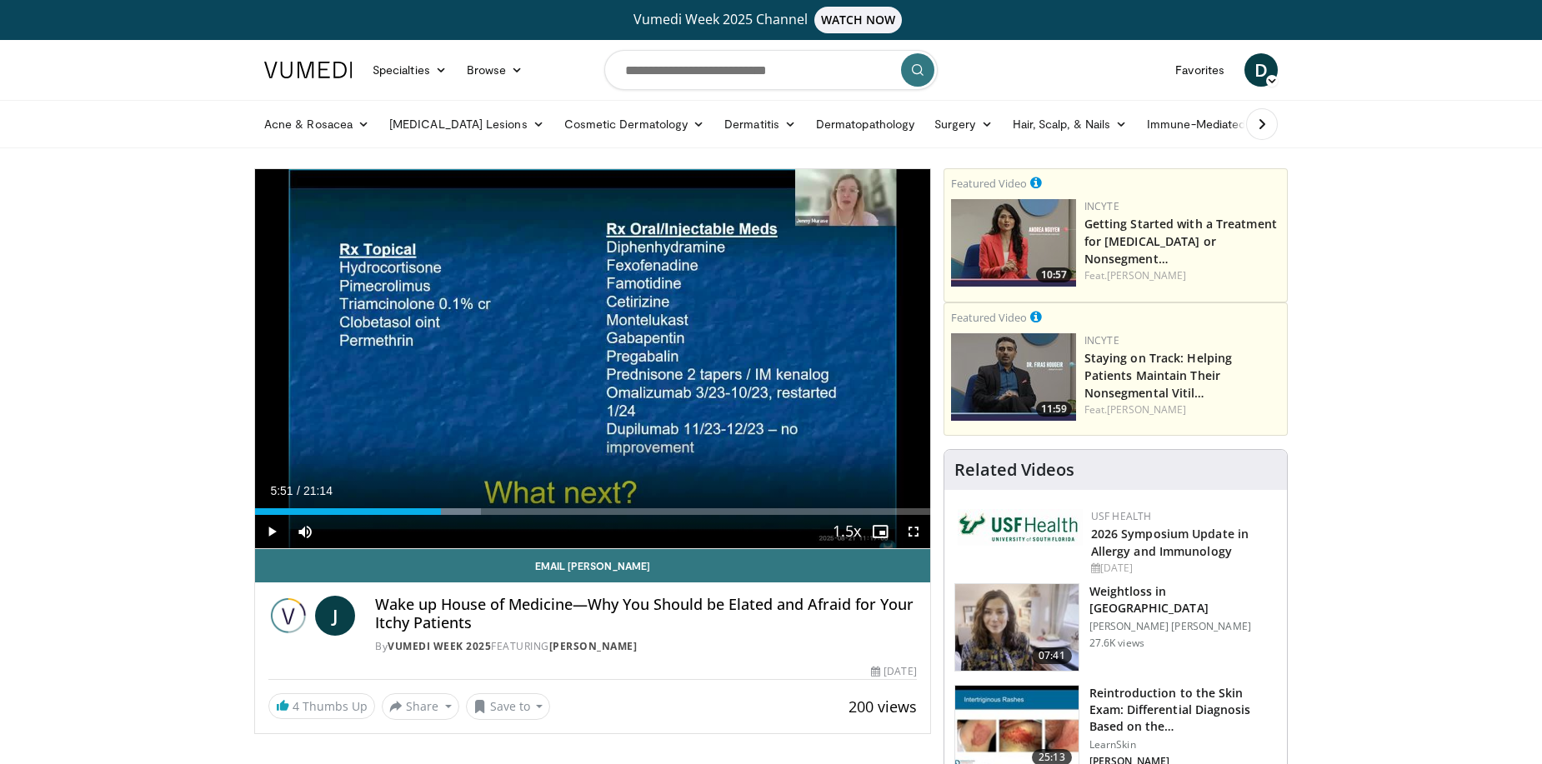
click at [1264, 123] on icon at bounding box center [1262, 124] width 17 height 17
click at [1316, 123] on link "Business" at bounding box center [1358, 124] width 85 height 33
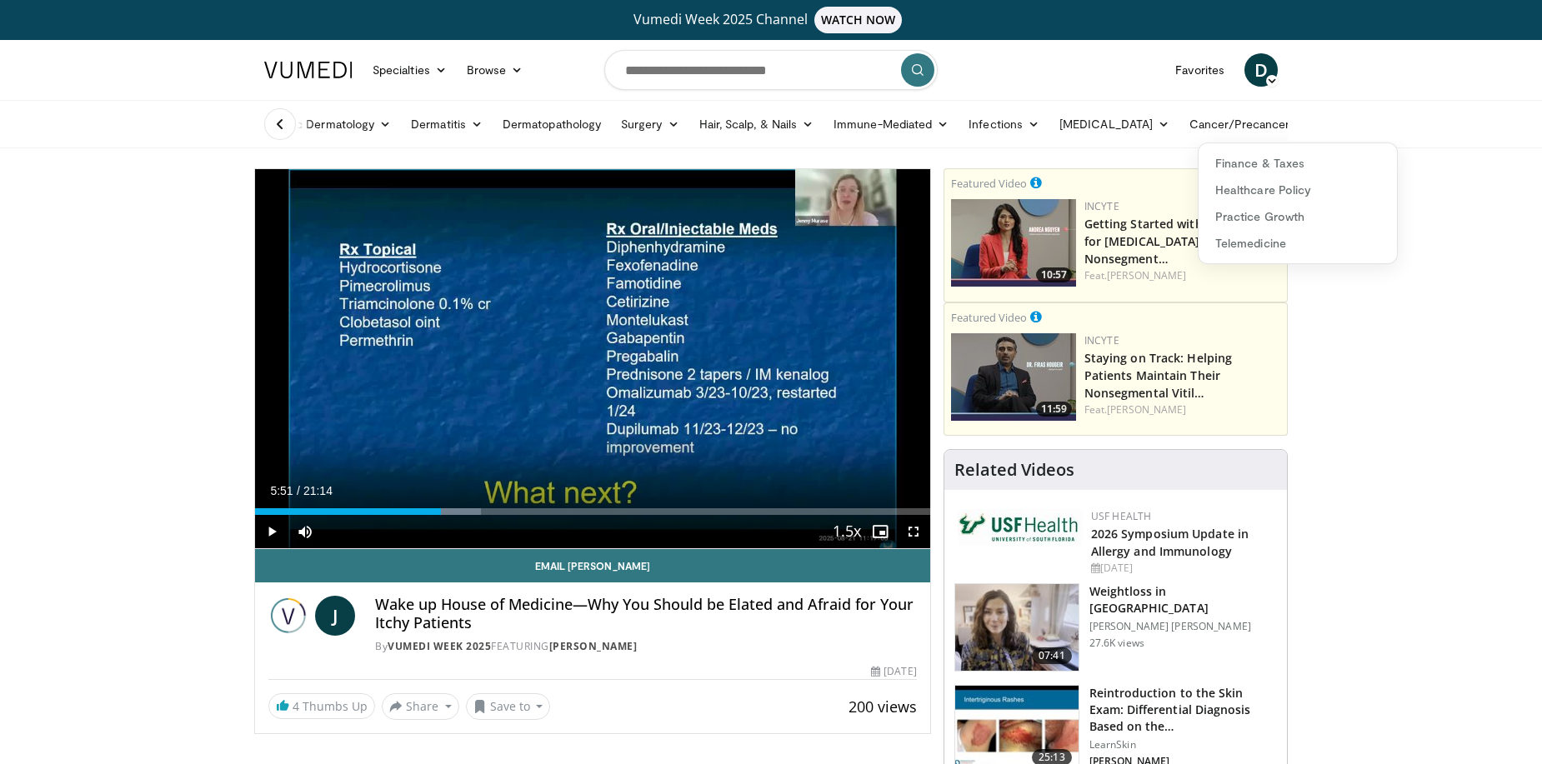
click at [1316, 123] on link "Business" at bounding box center [1358, 124] width 85 height 33
click at [276, 118] on icon at bounding box center [280, 124] width 17 height 17
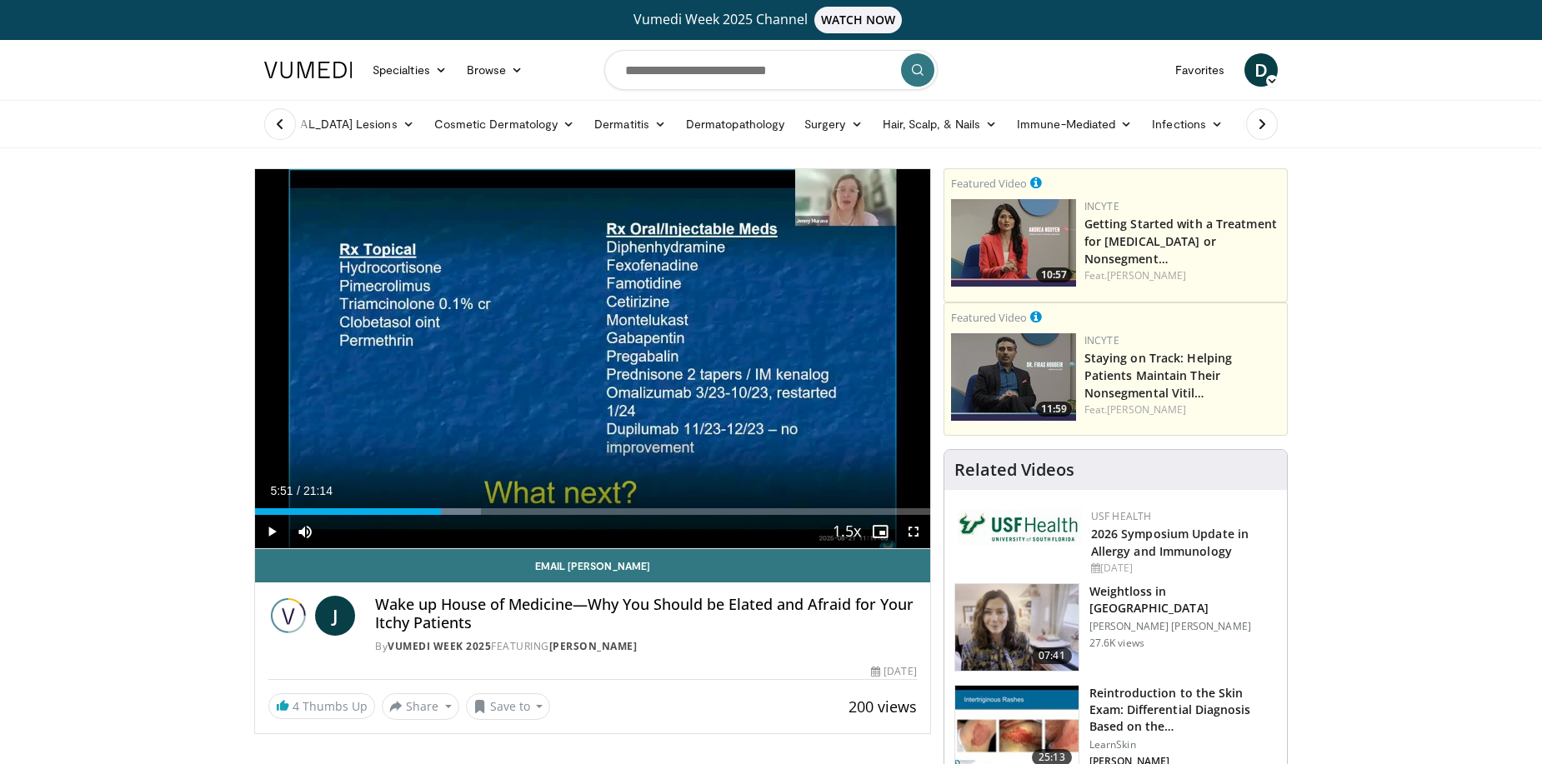
click at [279, 116] on icon at bounding box center [280, 124] width 17 height 17
click at [280, 116] on link "Acne & Rosacea" at bounding box center [316, 124] width 125 height 33
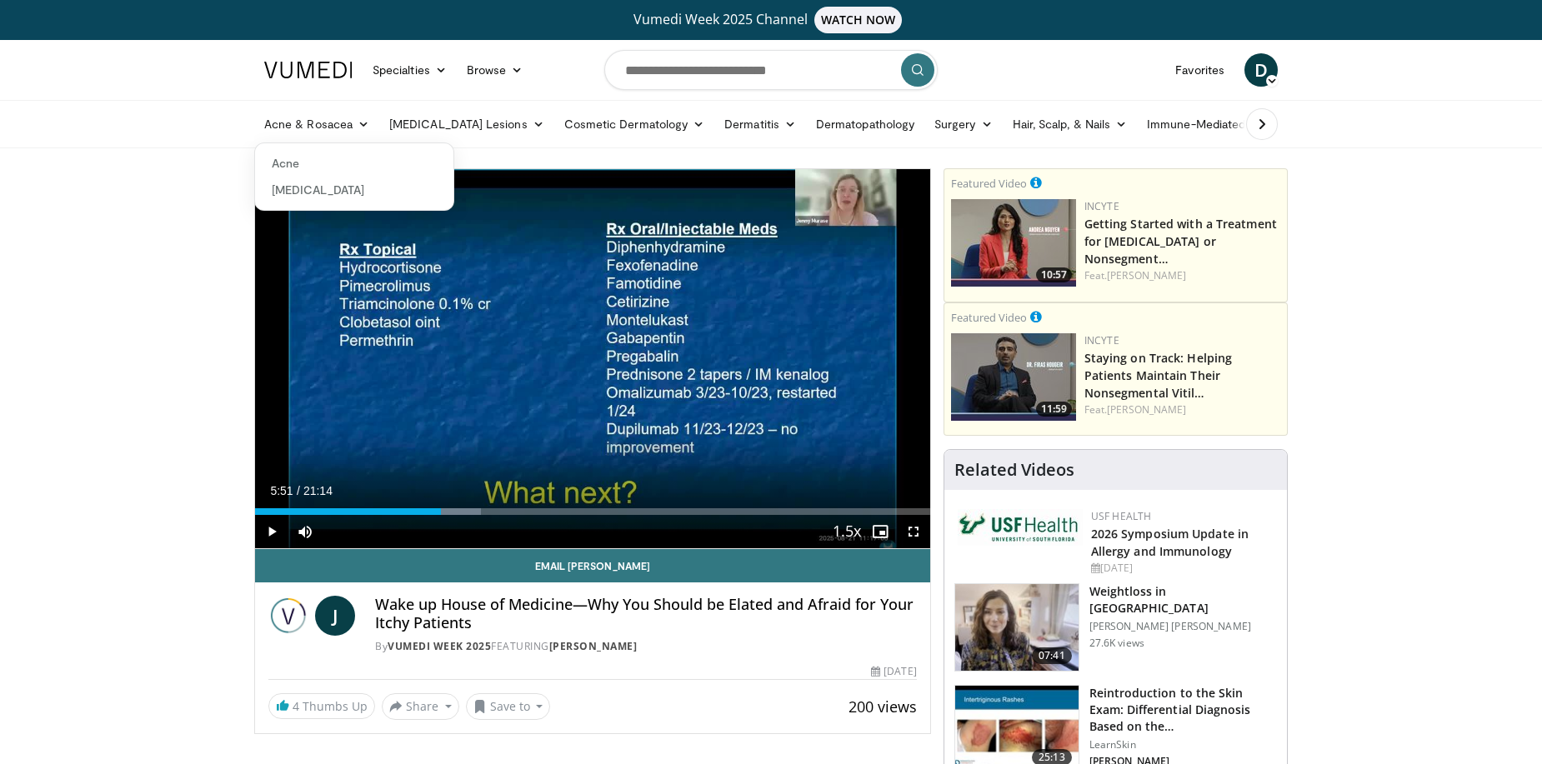
click at [254, 111] on div "Acne & Rosacea Acne Rosacea Benign Lesions Melanocytic Skin Lesions Vascular Sk…" at bounding box center [771, 124] width 1034 height 47
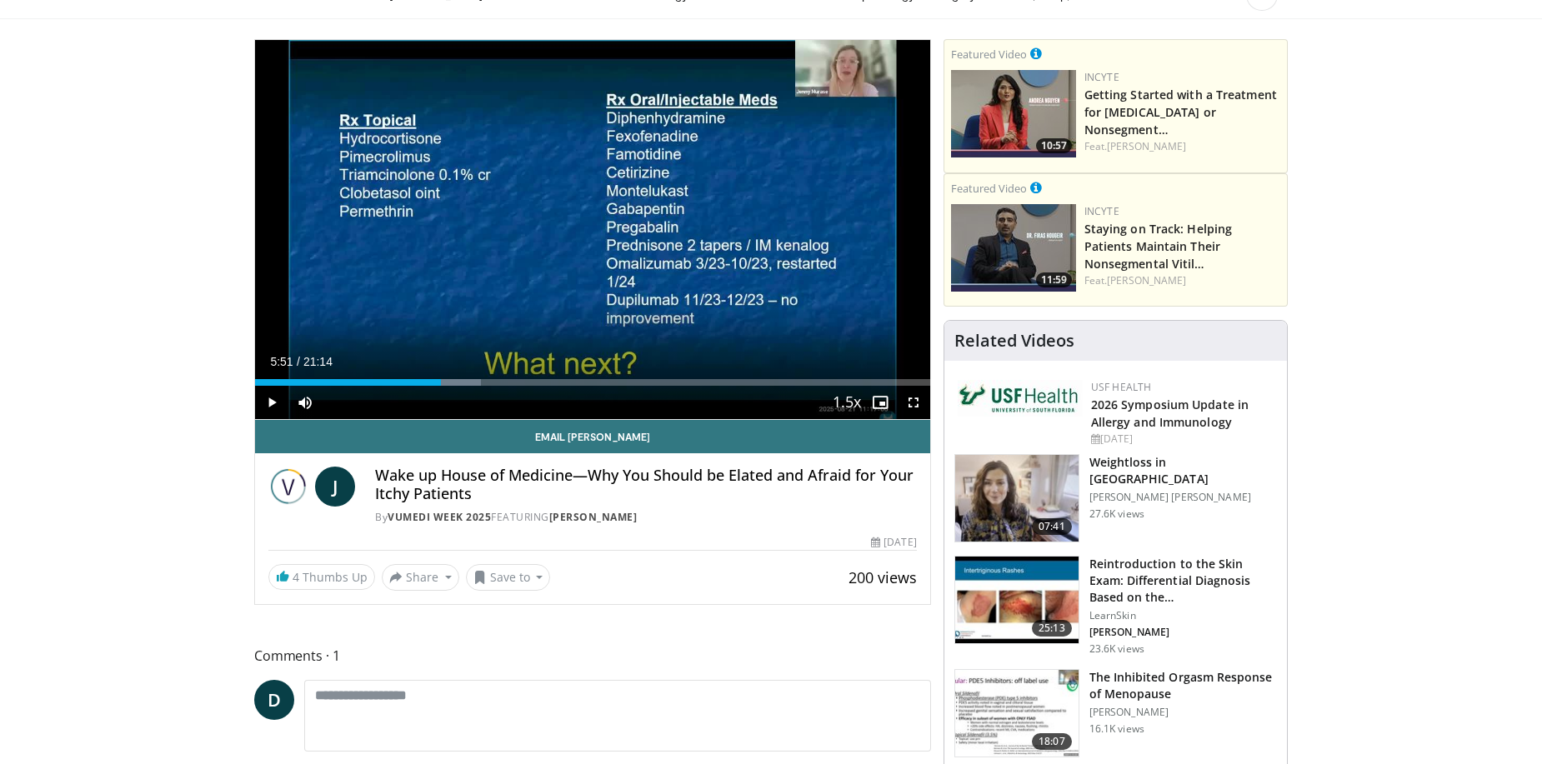
scroll to position [250, 0]
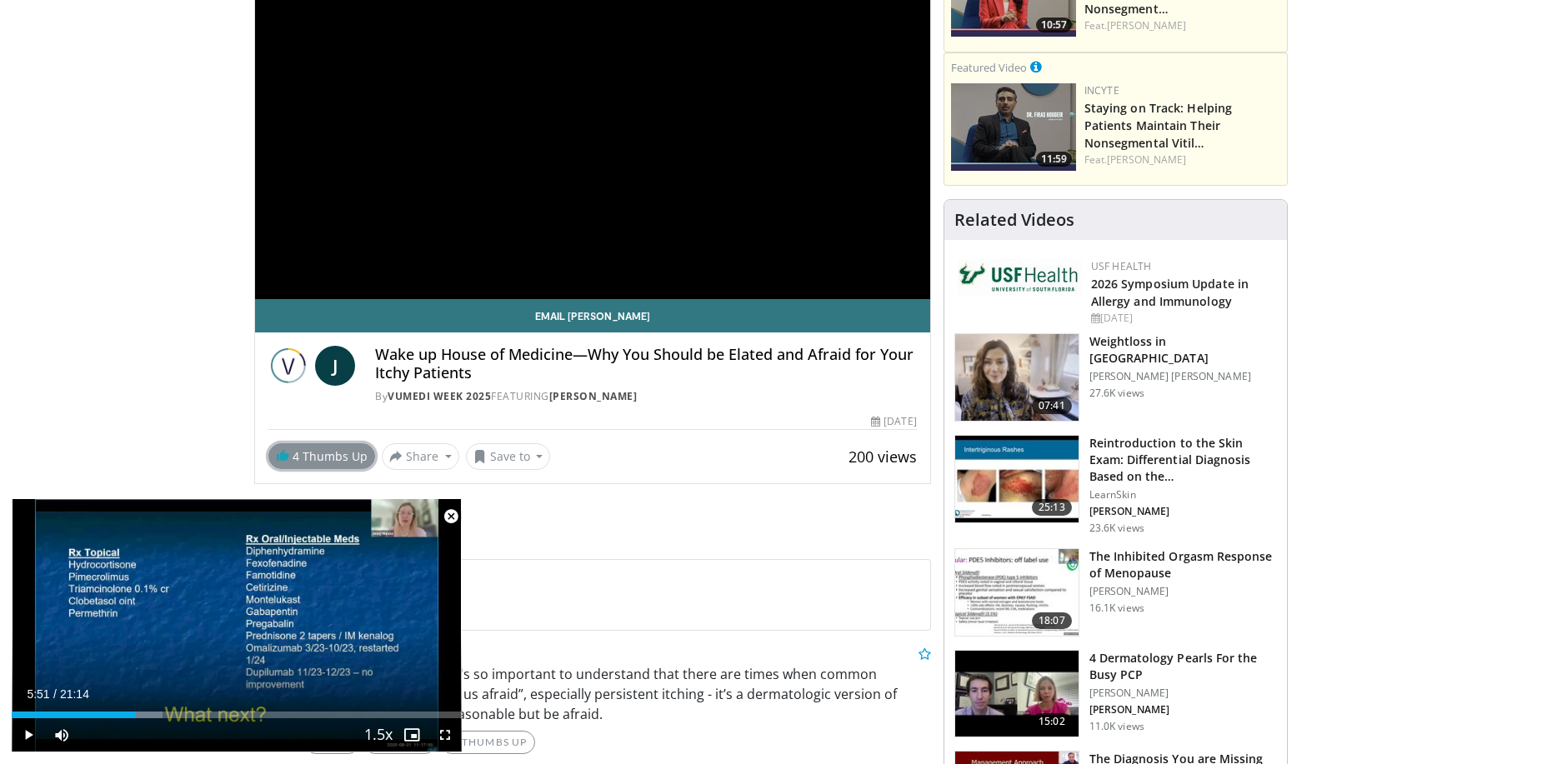
click at [296, 460] on span "4" at bounding box center [296, 456] width 7 height 16
click at [303, 452] on link "3 Thumbs Up" at bounding box center [321, 456] width 107 height 26
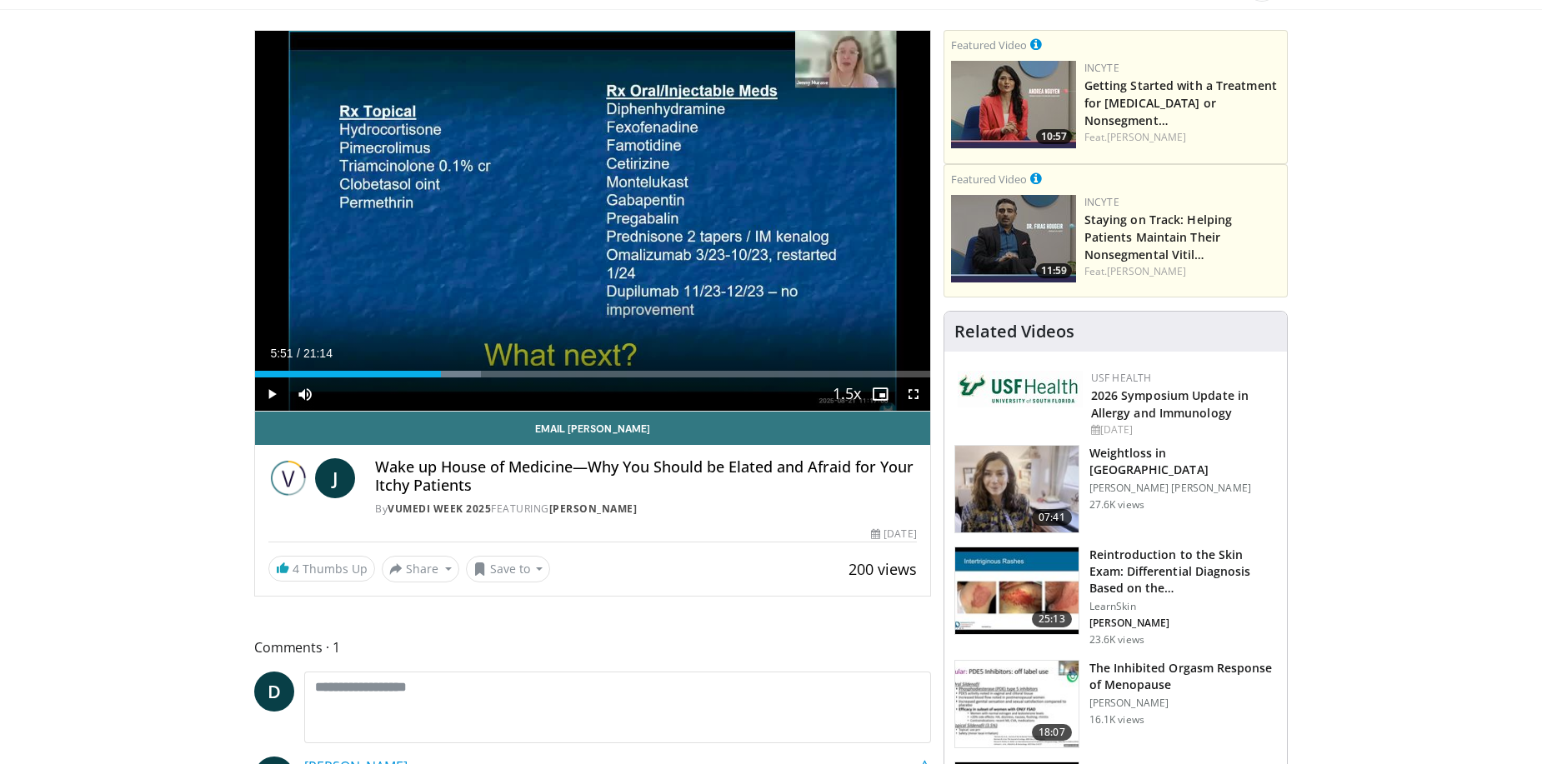
scroll to position [0, 0]
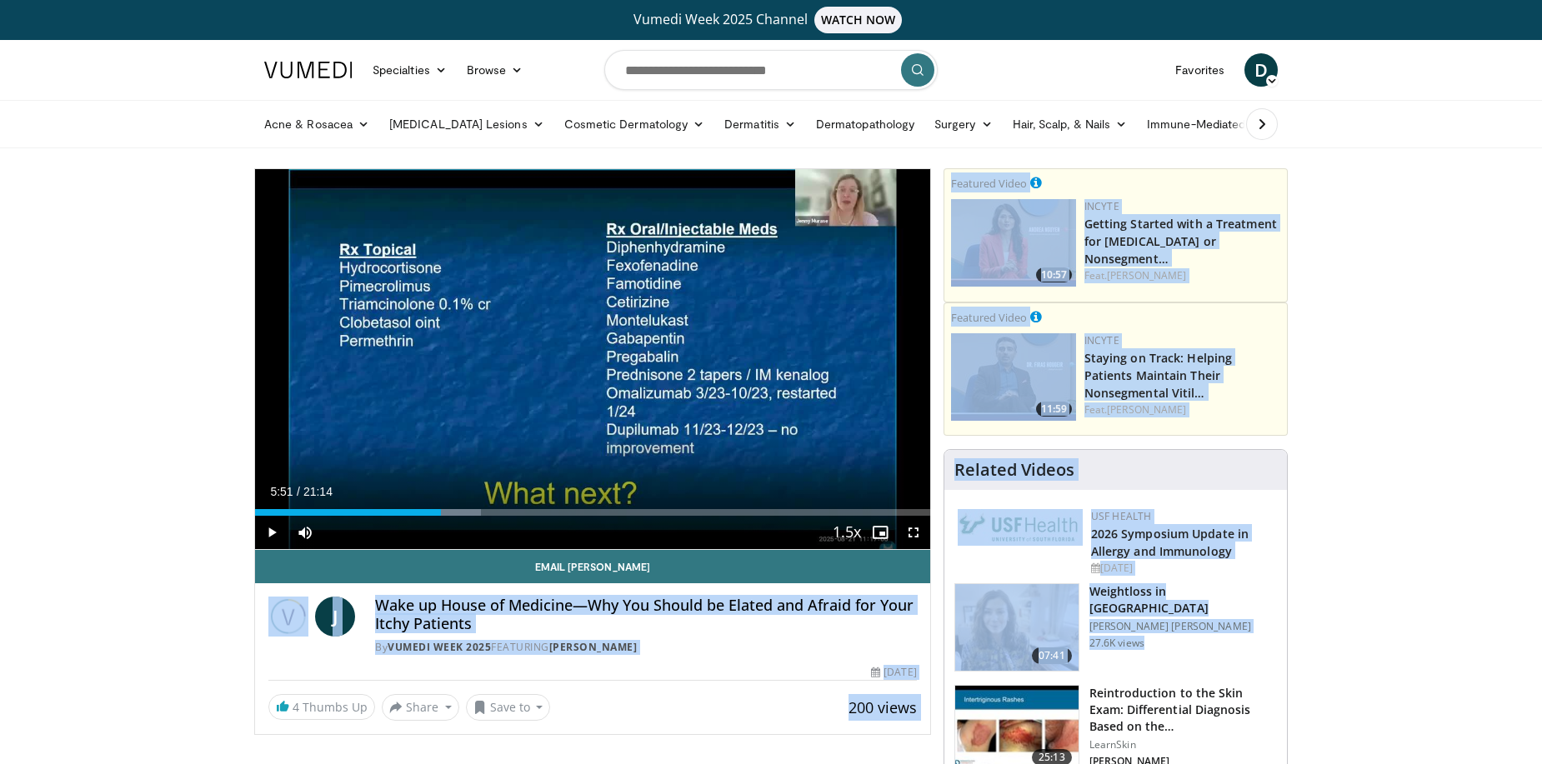
drag, startPoint x: 231, startPoint y: 590, endPoint x: 923, endPoint y: 680, distance: 698.4
copy div "J Wake up House of Medicine—Why You Should be Elated and Afraid for Your Itchy …"
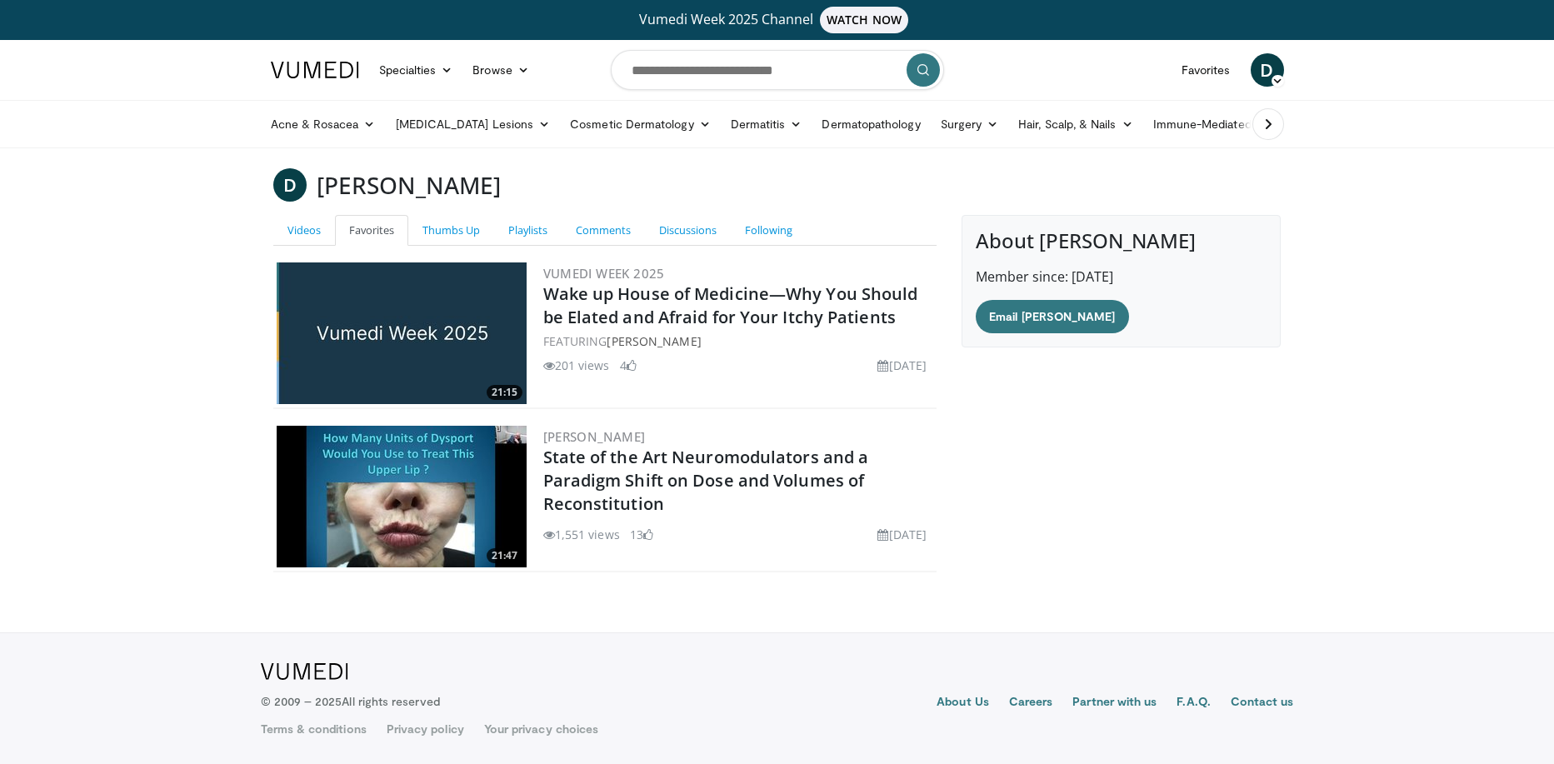
drag, startPoint x: 588, startPoint y: 488, endPoint x: 1184, endPoint y: 534, distance: 597.7
click at [1184, 534] on div "About [PERSON_NAME] Member since: [DATE] Email [PERSON_NAME]" at bounding box center [1121, 400] width 344 height 371
